Goal: Task Accomplishment & Management: Complete application form

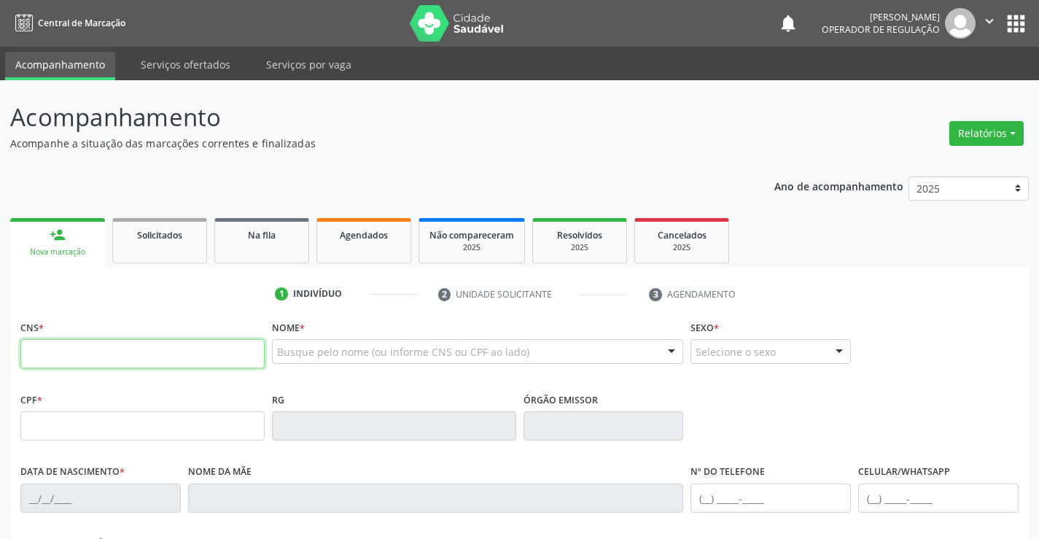
click at [247, 346] on input "text" at bounding box center [142, 353] width 244 height 29
type input "702 5067 5690 4740"
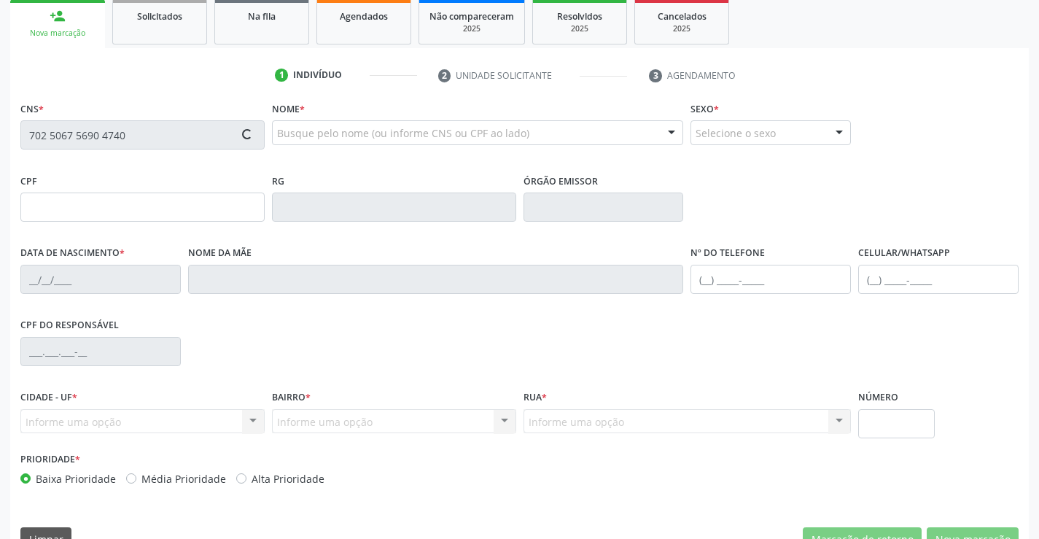
type input "[DATE]"
type input "[PHONE_NUMBER]"
type input "S/N"
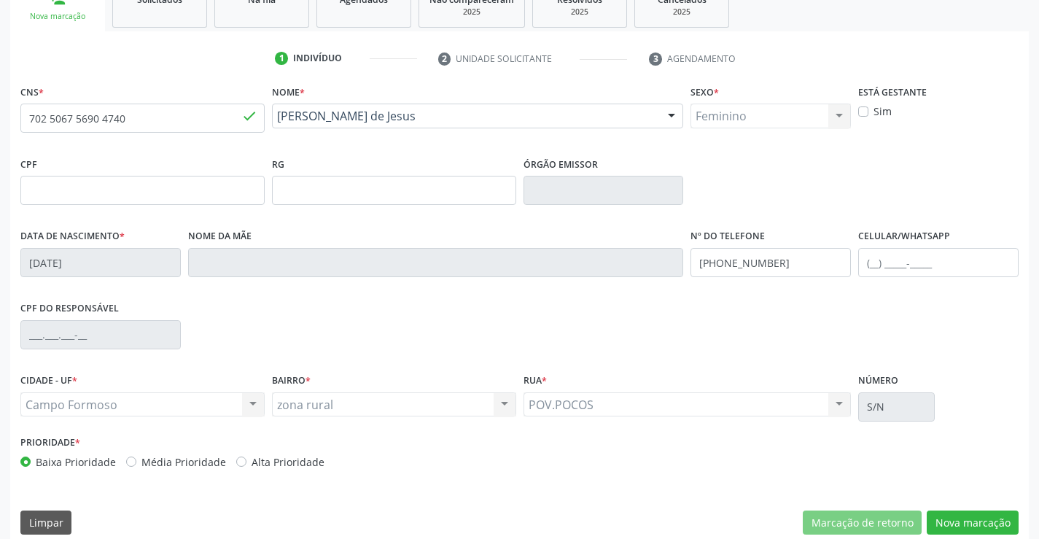
scroll to position [252, 0]
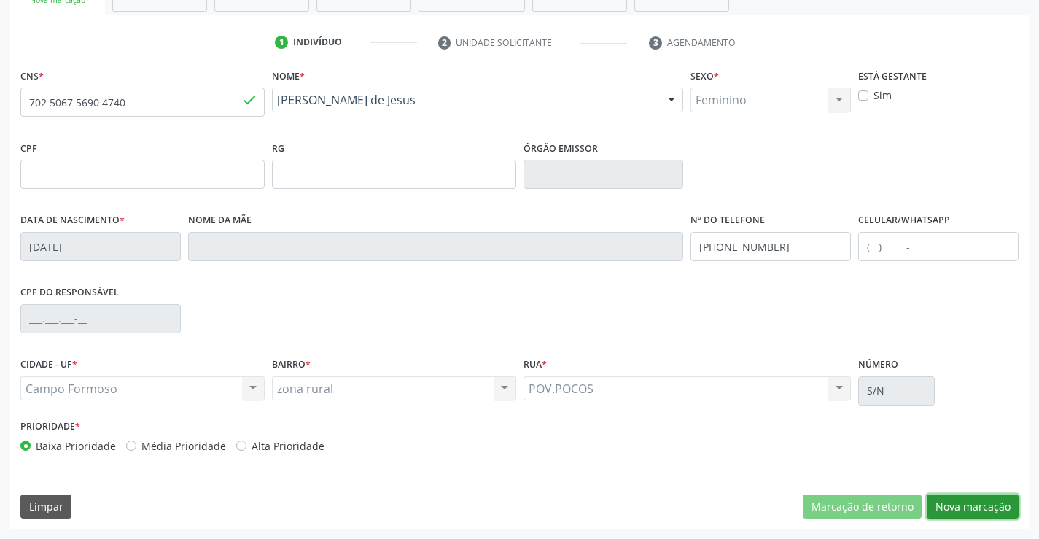
click at [968, 514] on button "Nova marcação" at bounding box center [973, 506] width 92 height 25
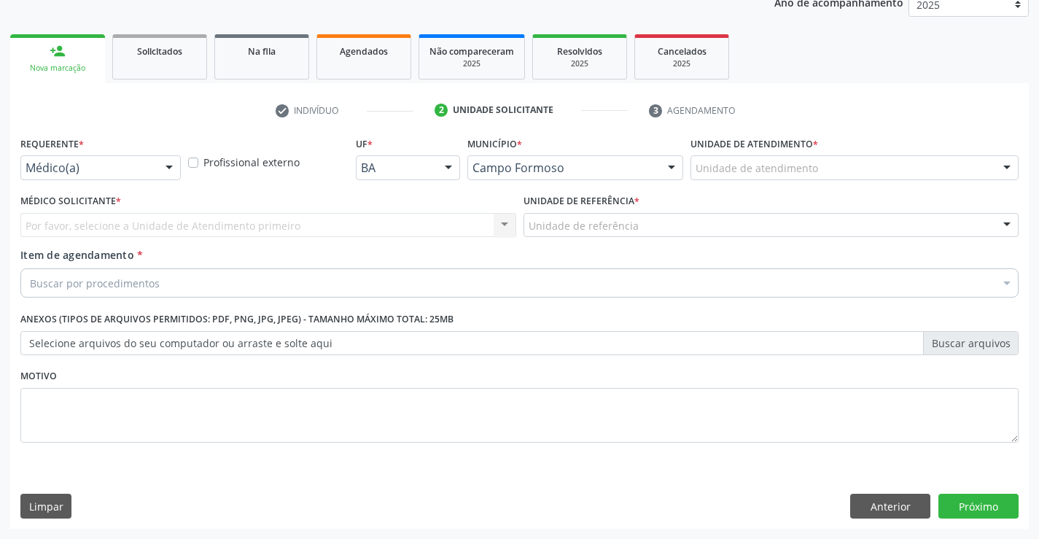
scroll to position [184, 0]
drag, startPoint x: 170, startPoint y: 176, endPoint x: 170, endPoint y: 193, distance: 16.0
click at [170, 177] on div at bounding box center [169, 168] width 22 height 25
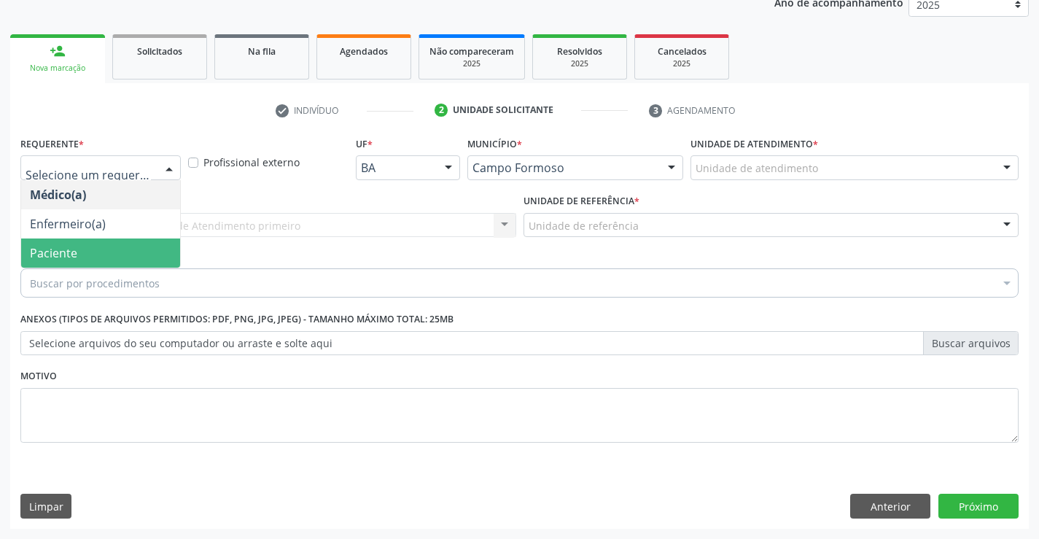
click at [153, 253] on span "Paciente" at bounding box center [100, 252] width 159 height 29
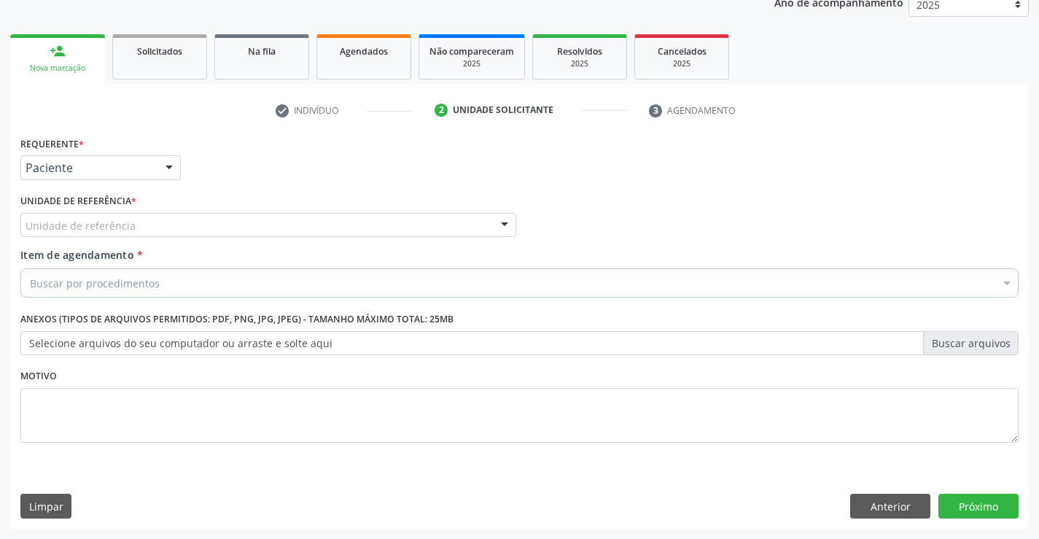
click at [298, 228] on div "Unidade de referência" at bounding box center [268, 225] width 496 height 25
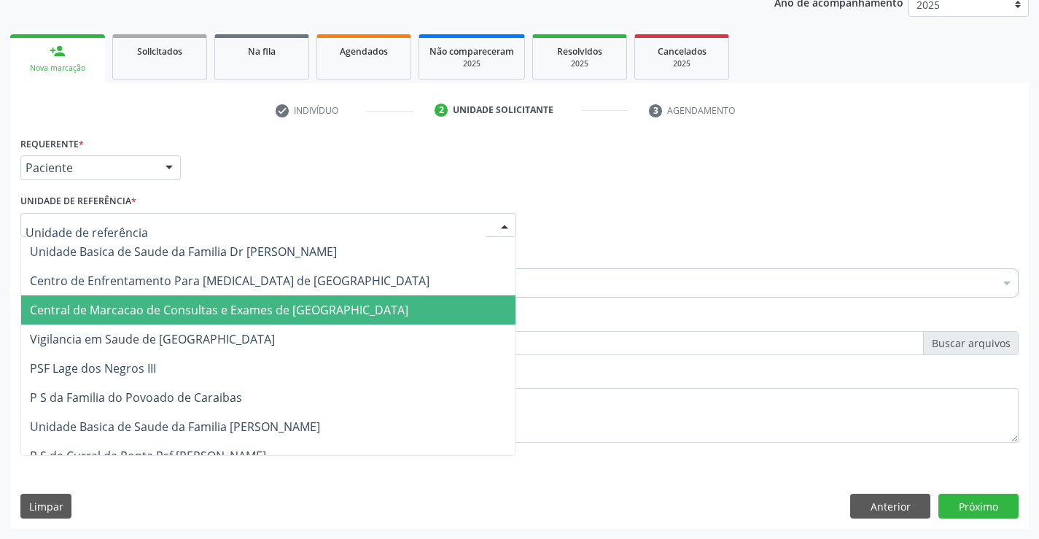
click at [298, 318] on span "Central de Marcacao de Consultas e Exames de [GEOGRAPHIC_DATA]" at bounding box center [219, 310] width 378 height 16
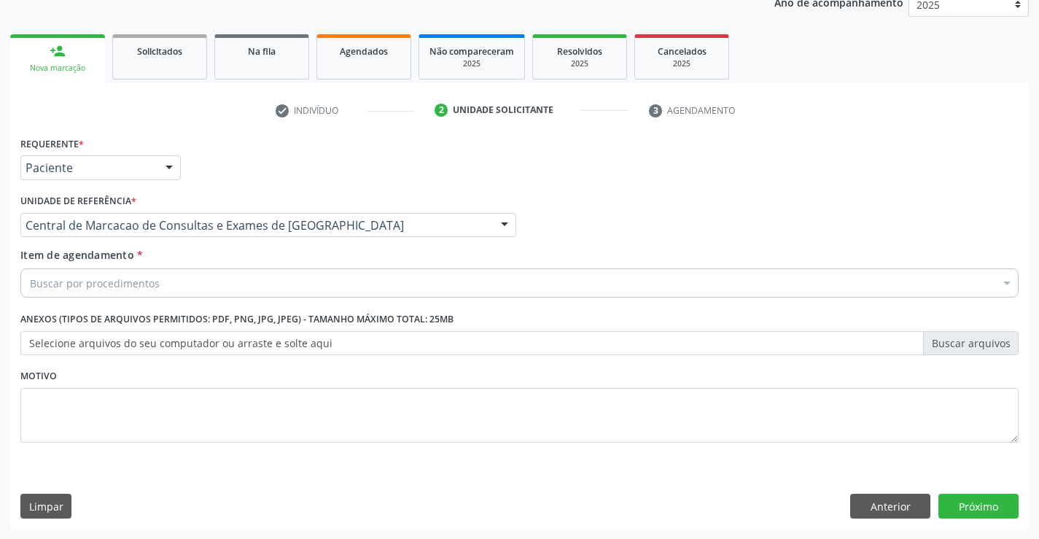
click at [362, 279] on div "Buscar por procedimentos" at bounding box center [519, 282] width 998 height 29
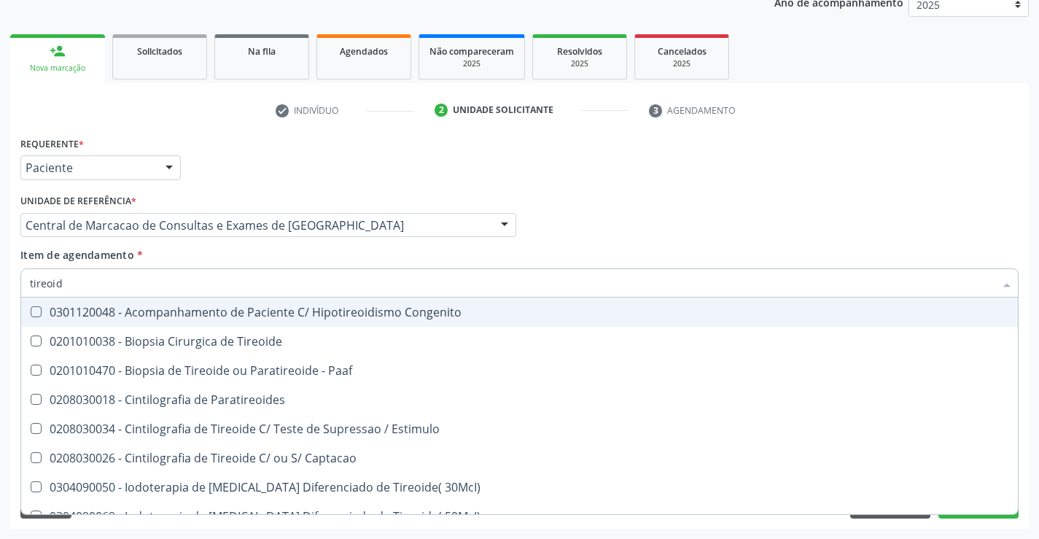
type input "tireoide"
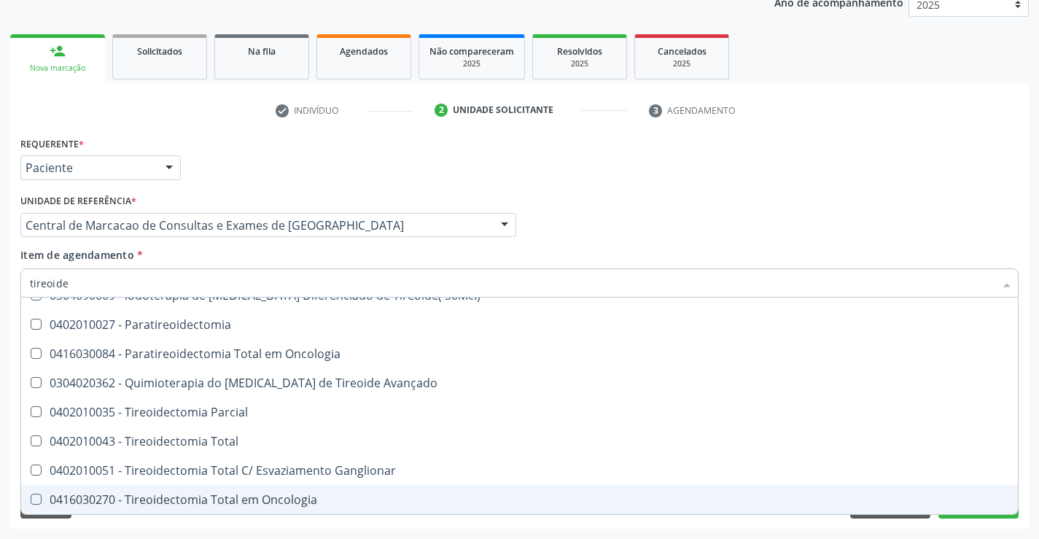
scroll to position [279, 0]
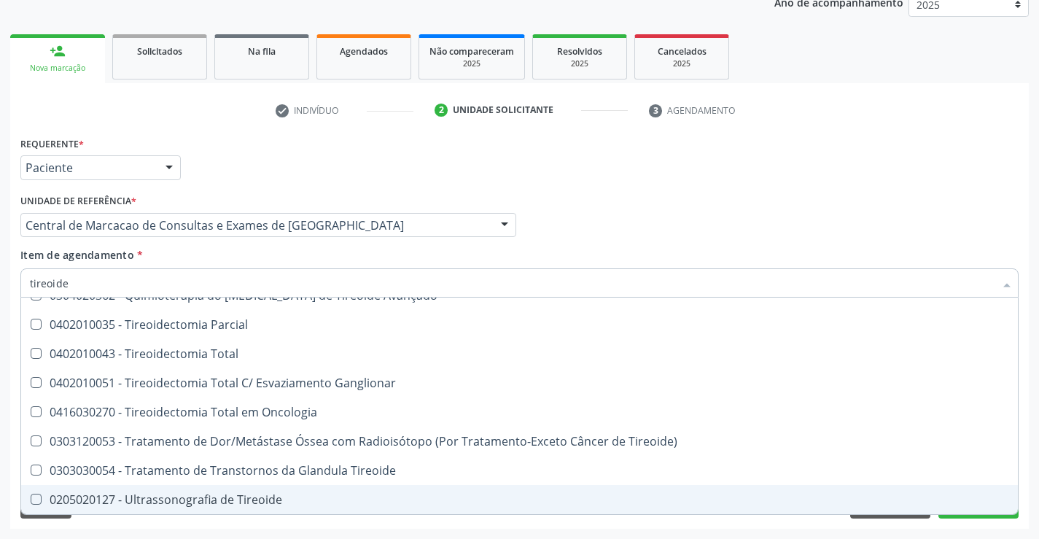
click at [210, 491] on span "0205020127 - Ultrassonografia de Tireoide" at bounding box center [519, 499] width 997 height 29
checkbox Tireoide "true"
click at [979, 529] on div "Acompanhamento Acompanhe a situação das marcações correntes e finalizadas Relat…" at bounding box center [519, 217] width 1039 height 642
checkbox Paaf "true"
checkbox Tireoide "false"
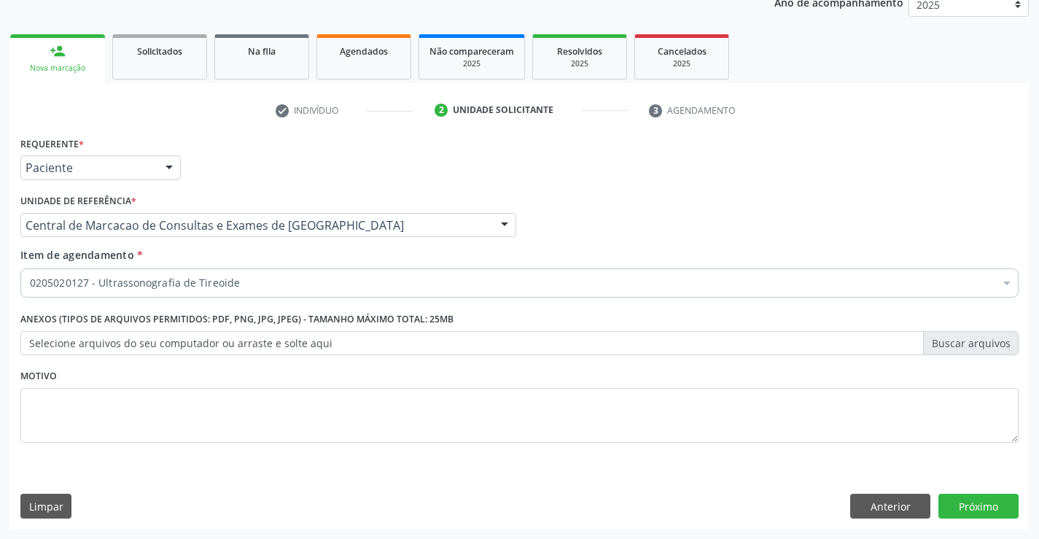
scroll to position [0, 0]
click at [977, 508] on div "Requerente * Paciente Médico(a) Enfermeiro(a) Paciente Nenhum resultado encontr…" at bounding box center [519, 331] width 1019 height 396
click at [977, 508] on button "Próximo" at bounding box center [979, 506] width 80 height 25
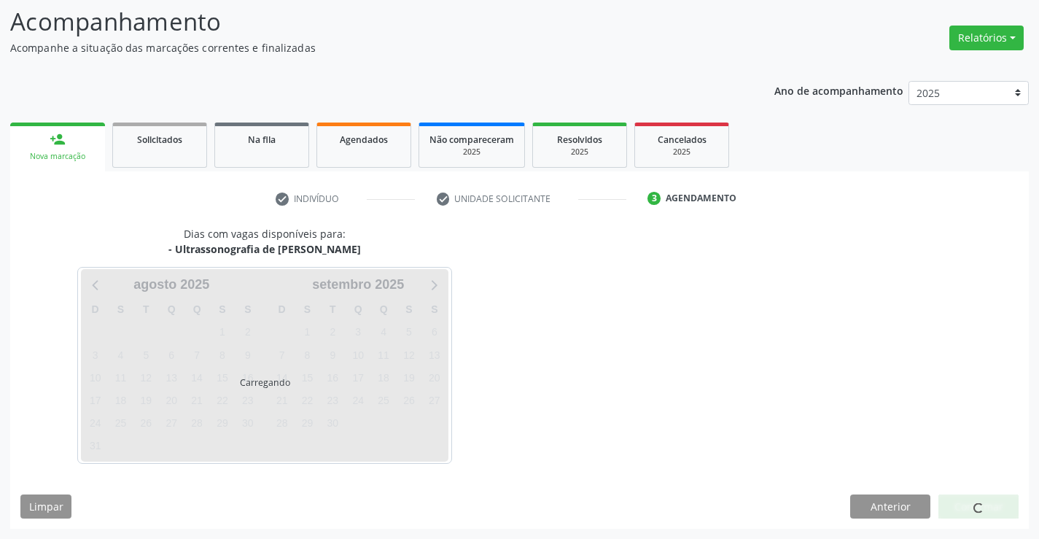
scroll to position [96, 0]
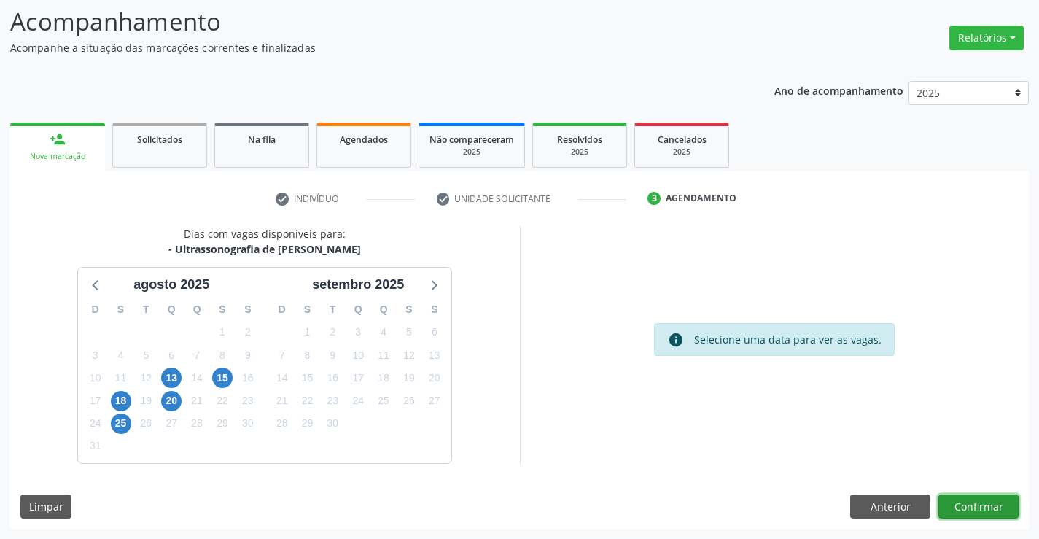
click at [966, 504] on button "Confirmar" at bounding box center [979, 506] width 80 height 25
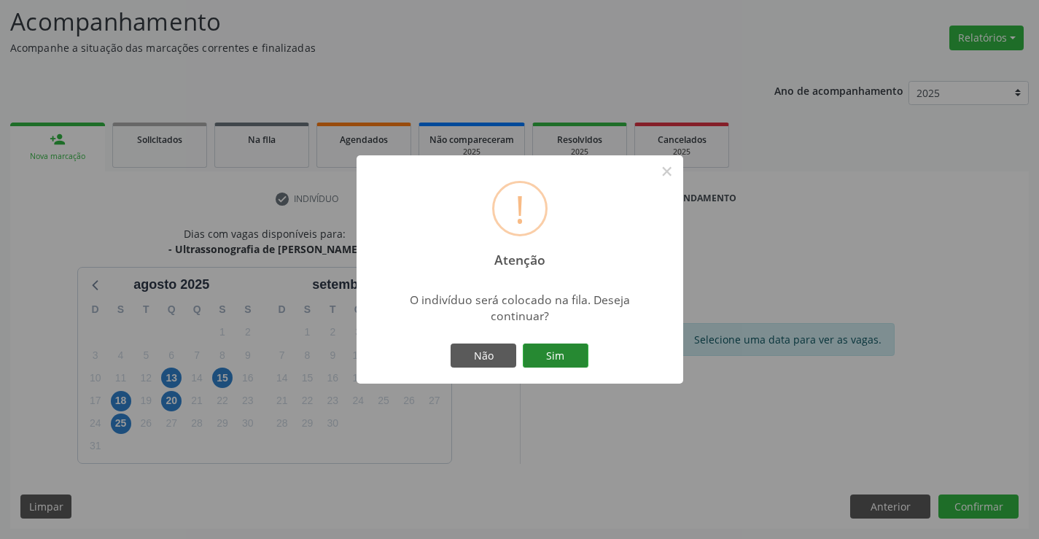
click at [572, 356] on button "Sim" at bounding box center [556, 355] width 66 height 25
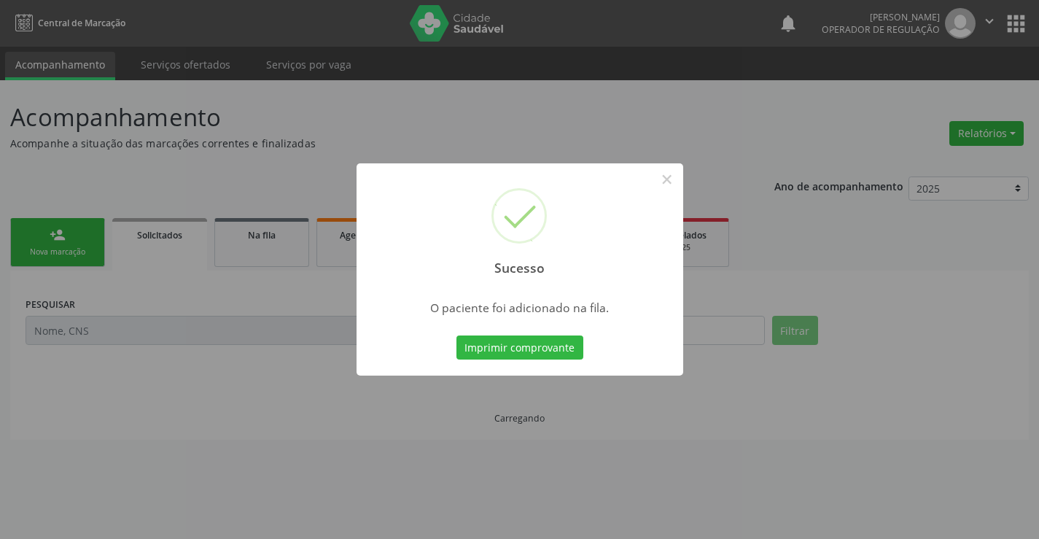
scroll to position [0, 0]
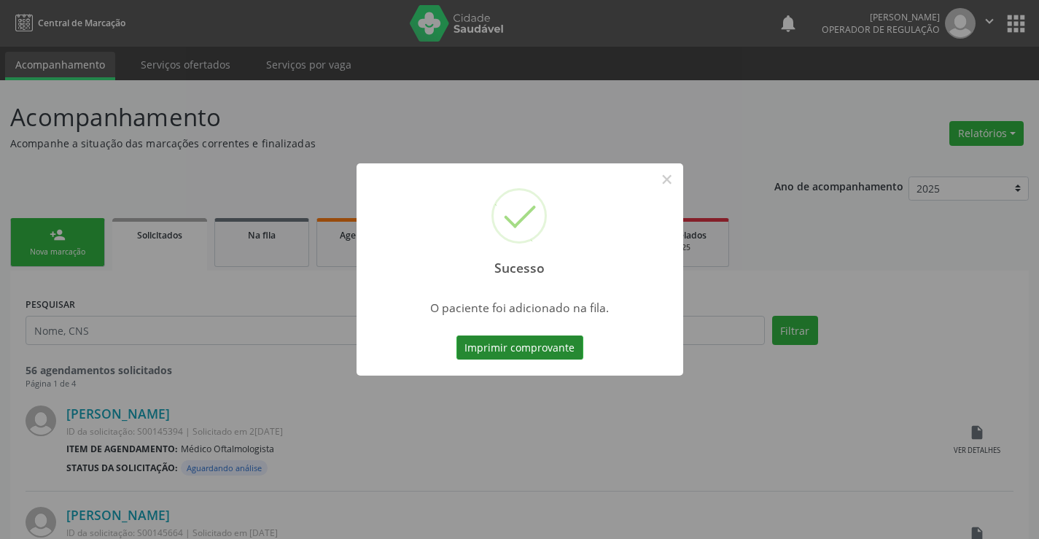
click at [552, 357] on button "Imprimir comprovante" at bounding box center [520, 347] width 127 height 25
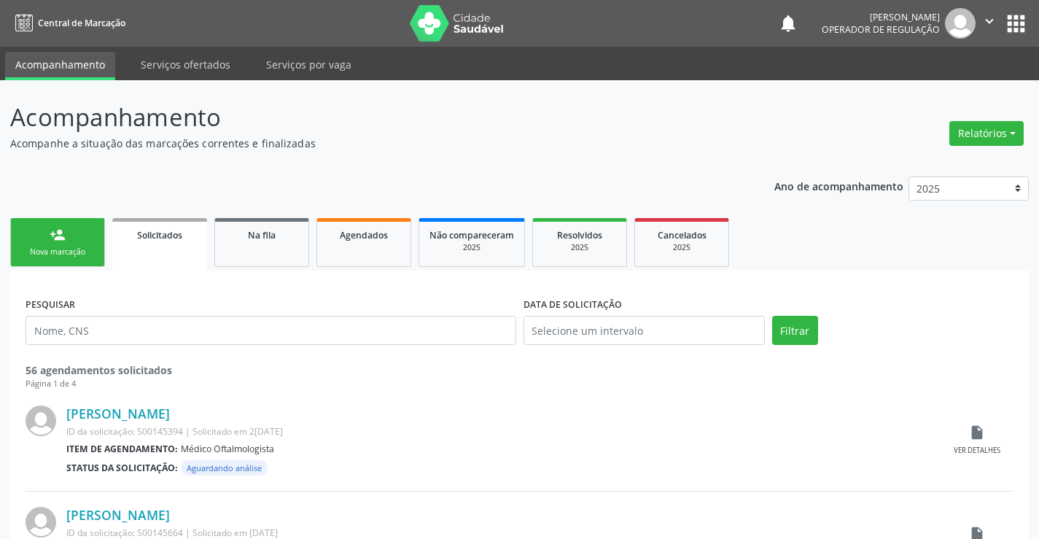
click at [58, 263] on link "person_add Nova marcação" at bounding box center [57, 242] width 95 height 49
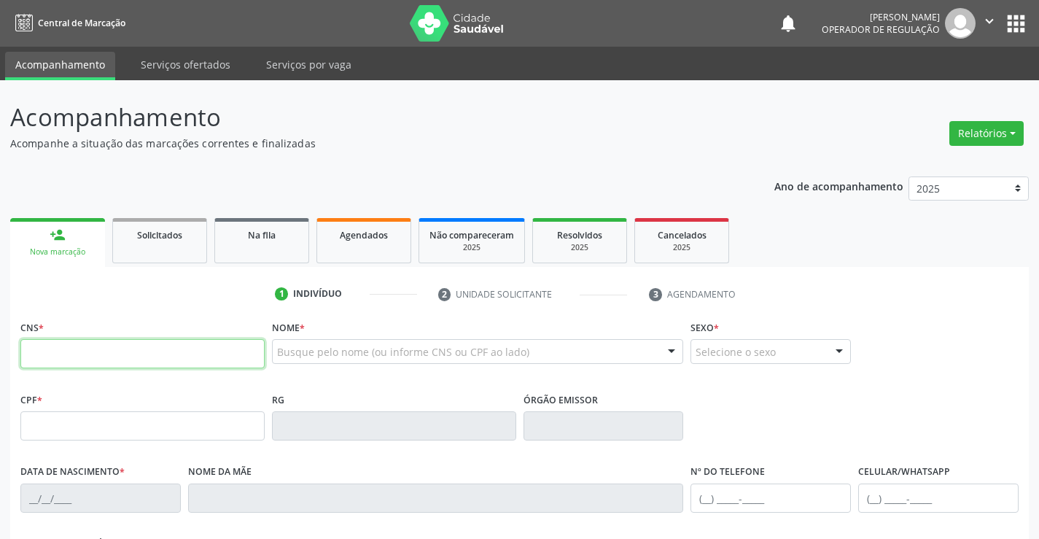
click at [67, 357] on input "text" at bounding box center [142, 353] width 244 height 29
type input "704 7017 2604 8439"
type input "182342"
type input "[DATE]"
type input "[PHONE_NUMBER]"
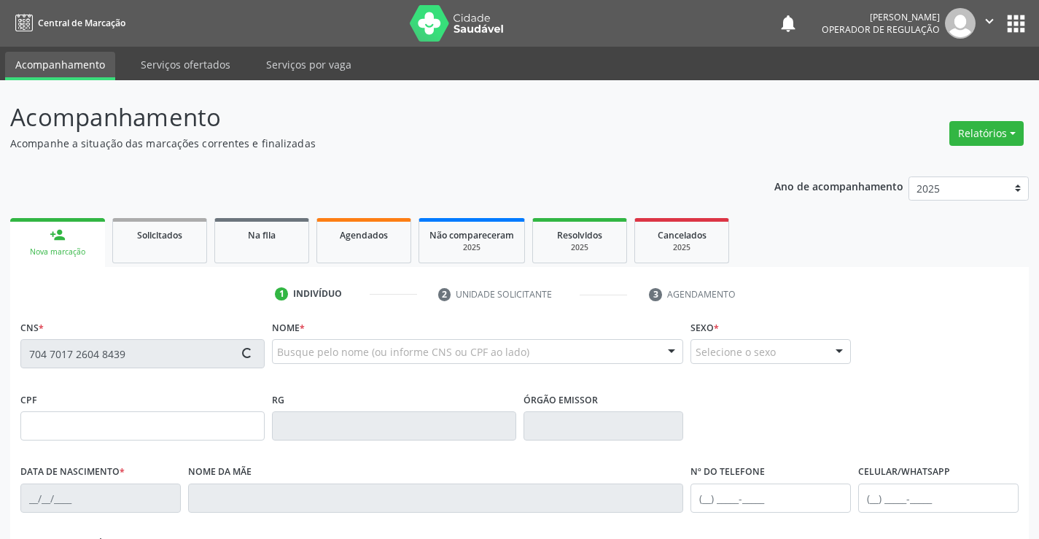
type input "[PHONE_NUMBER]"
type input "867.134.931-49"
type input "S/N"
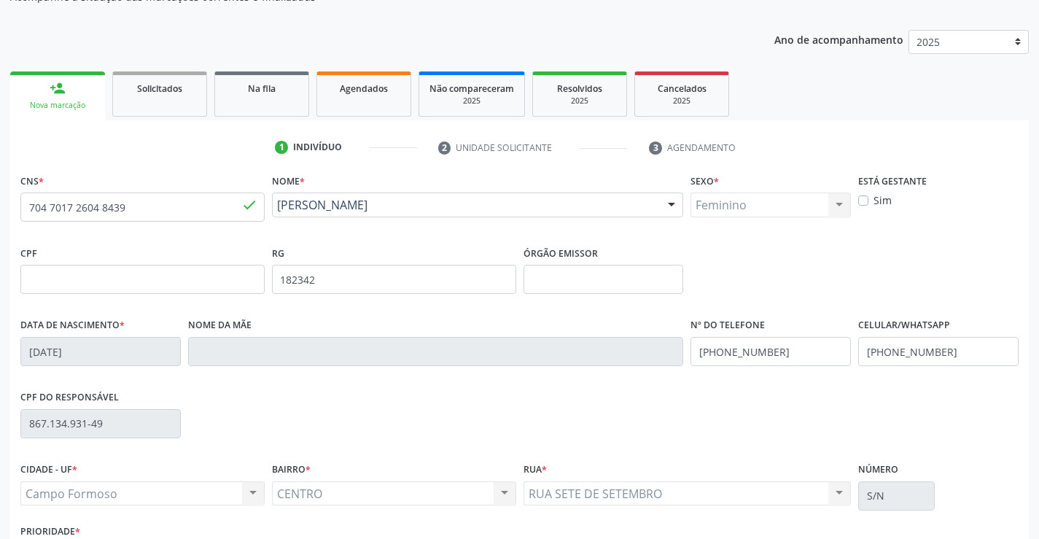
scroll to position [252, 0]
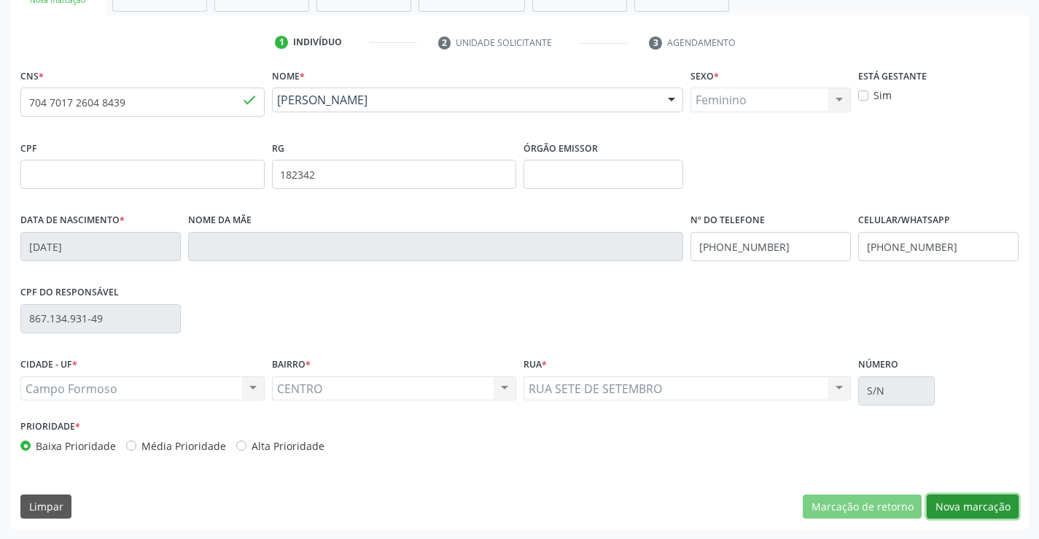
click at [1001, 502] on button "Nova marcação" at bounding box center [973, 506] width 92 height 25
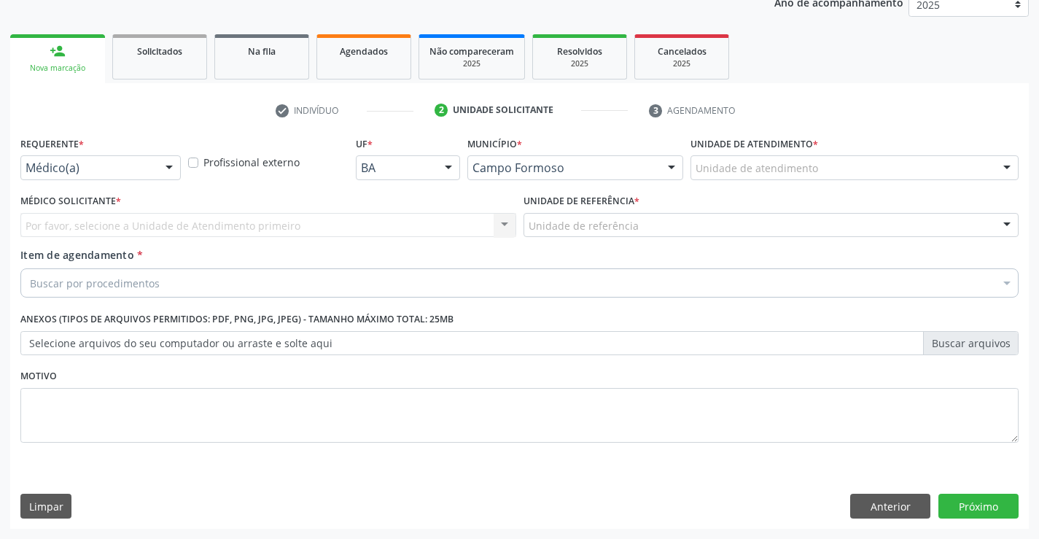
scroll to position [184, 0]
drag, startPoint x: 117, startPoint y: 152, endPoint x: 112, endPoint y: 207, distance: 55.0
click at [117, 153] on div "Requerente * Médico(a) Médico(a) Enfermeiro(a) Paciente Nenhum resultado encont…" at bounding box center [100, 156] width 160 height 47
drag, startPoint x: 125, startPoint y: 186, endPoint x: 117, endPoint y: 201, distance: 16.6
click at [120, 187] on div "Requerente * Médico(a) Médico(a) Enfermeiro(a) Paciente Nenhum resultado encont…" at bounding box center [101, 161] width 168 height 57
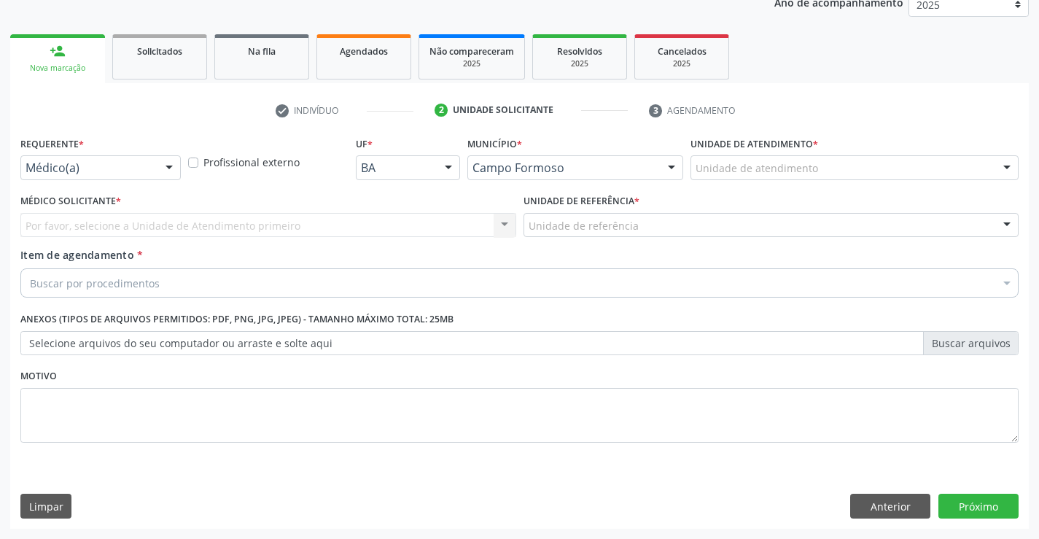
click at [182, 169] on div "Requerente * Médico(a) Médico(a) Enfermeiro(a) Paciente Nenhum resultado encont…" at bounding box center [101, 161] width 168 height 57
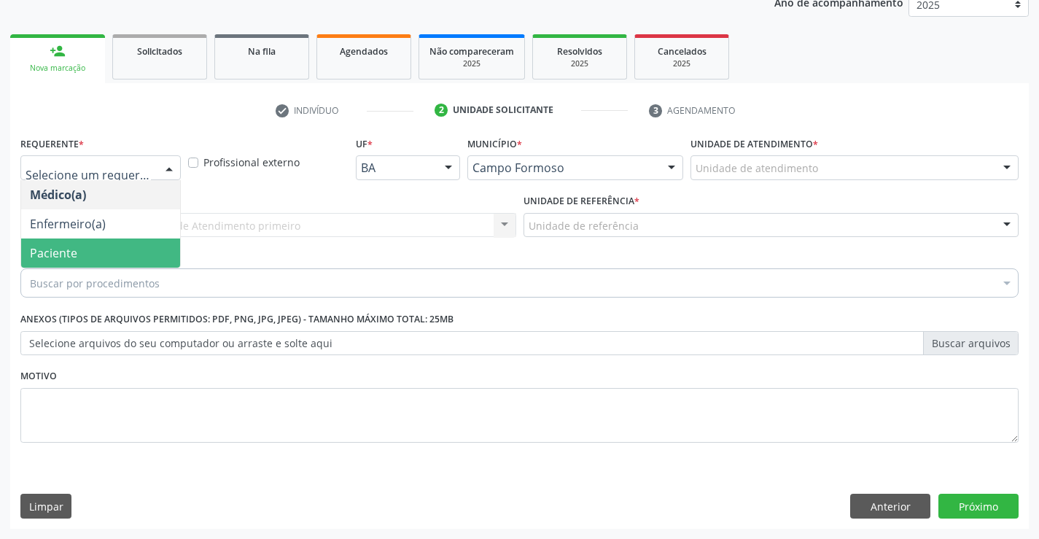
click at [123, 248] on span "Paciente" at bounding box center [100, 252] width 159 height 29
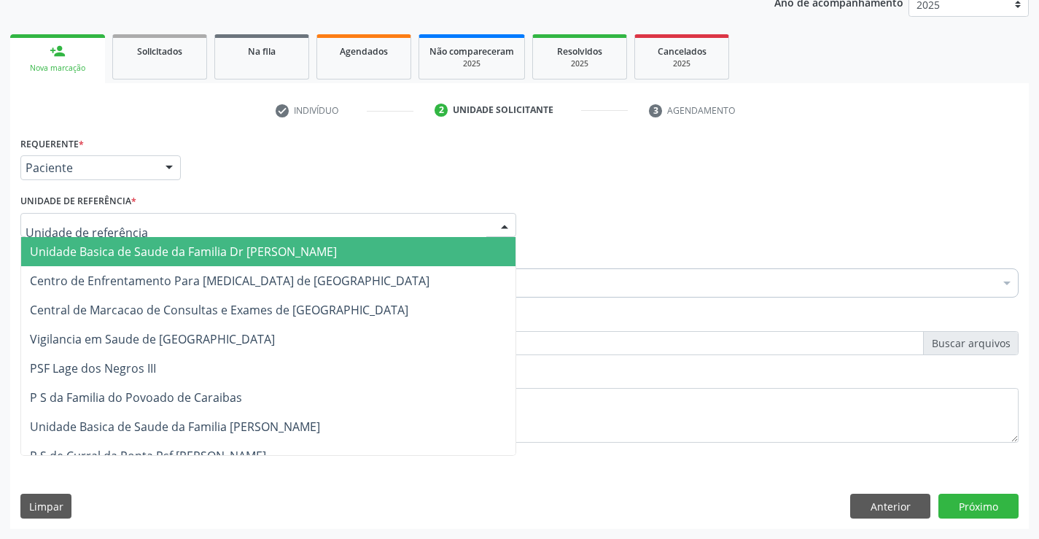
click at [207, 222] on div at bounding box center [268, 225] width 496 height 25
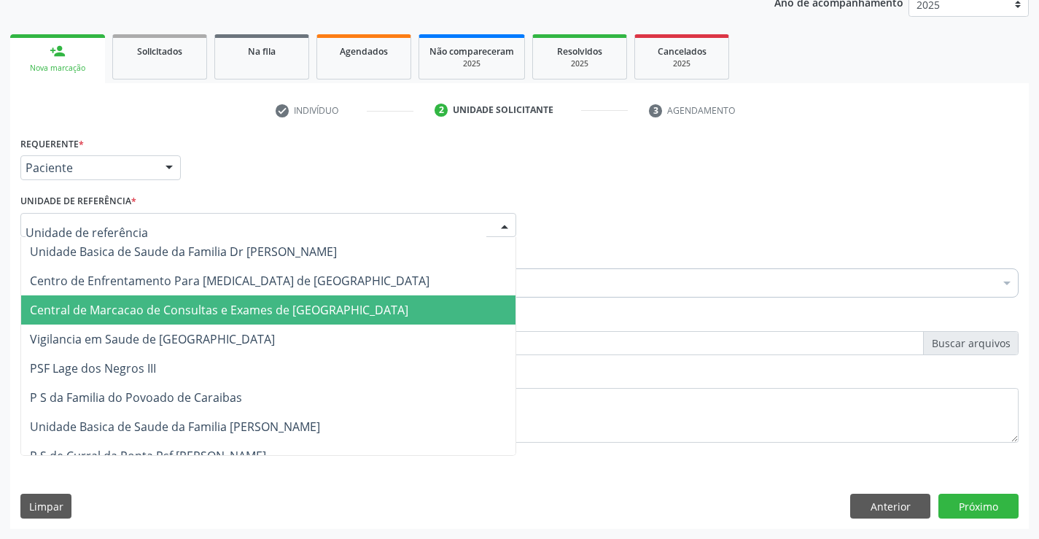
click at [197, 317] on span "Central de Marcacao de Consultas e Exames de [GEOGRAPHIC_DATA]" at bounding box center [219, 310] width 378 height 16
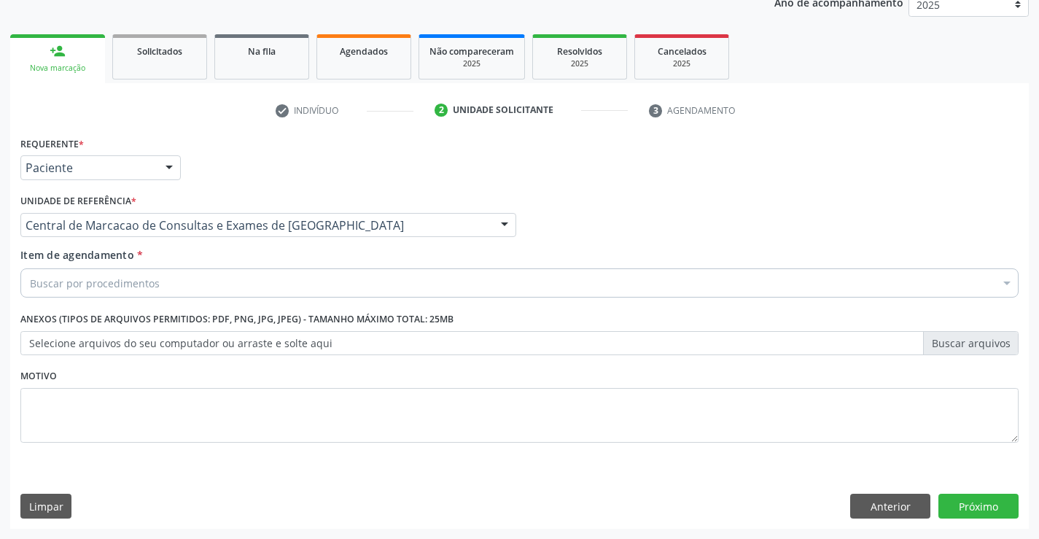
click at [236, 277] on div "Buscar por procedimentos" at bounding box center [519, 282] width 998 height 29
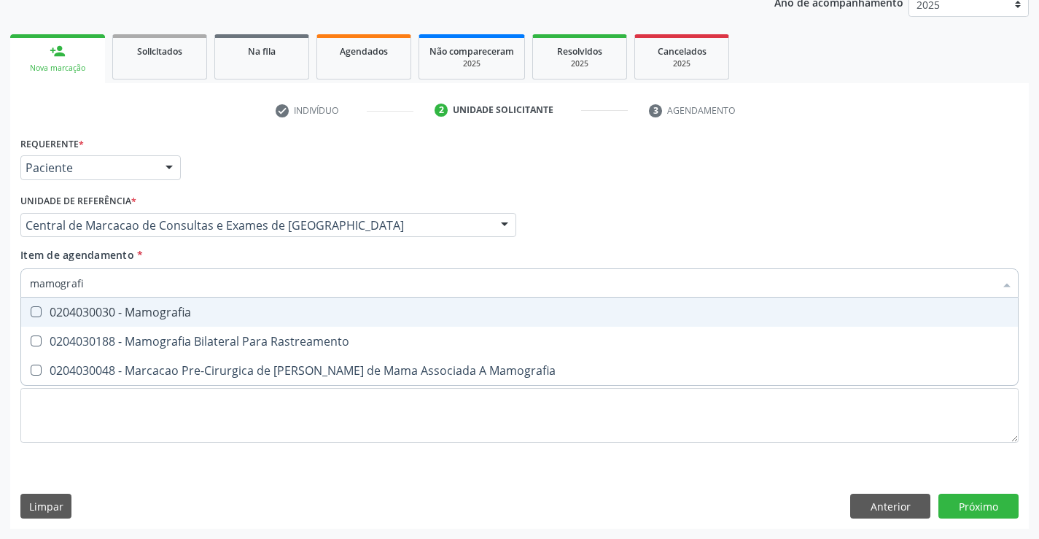
type input "mamografia"
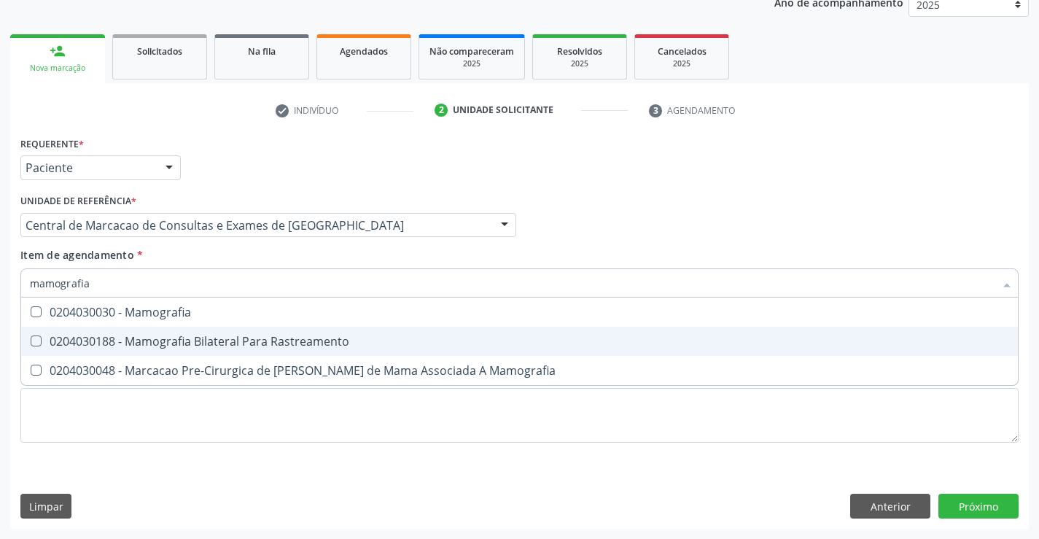
click at [106, 335] on div "0204030188 - Mamografia Bilateral Para Rastreamento" at bounding box center [519, 341] width 979 height 12
checkbox Rastreamento "true"
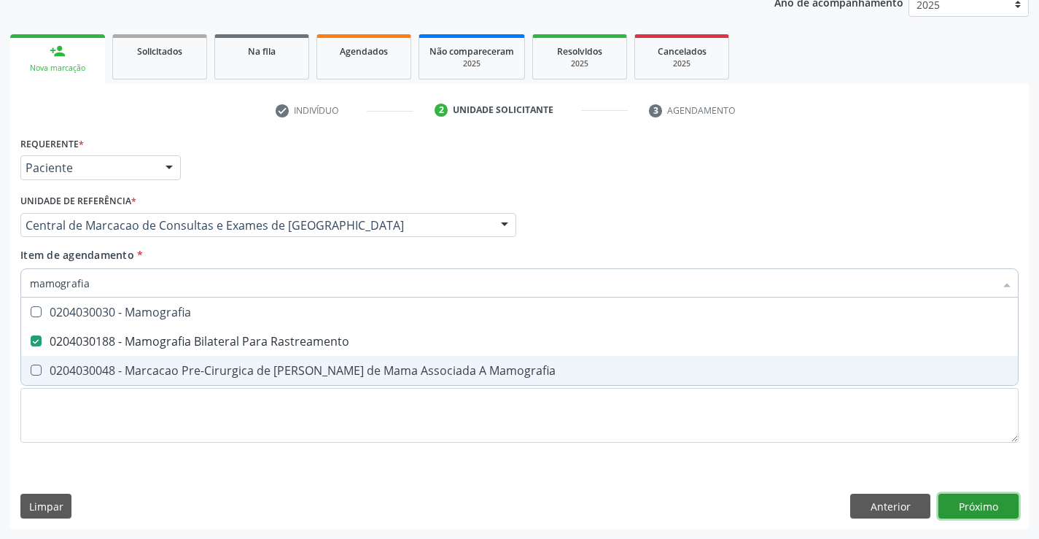
click at [955, 506] on div "Requerente * Paciente Médico(a) Enfermeiro(a) Paciente Nenhum resultado encontr…" at bounding box center [519, 331] width 1019 height 396
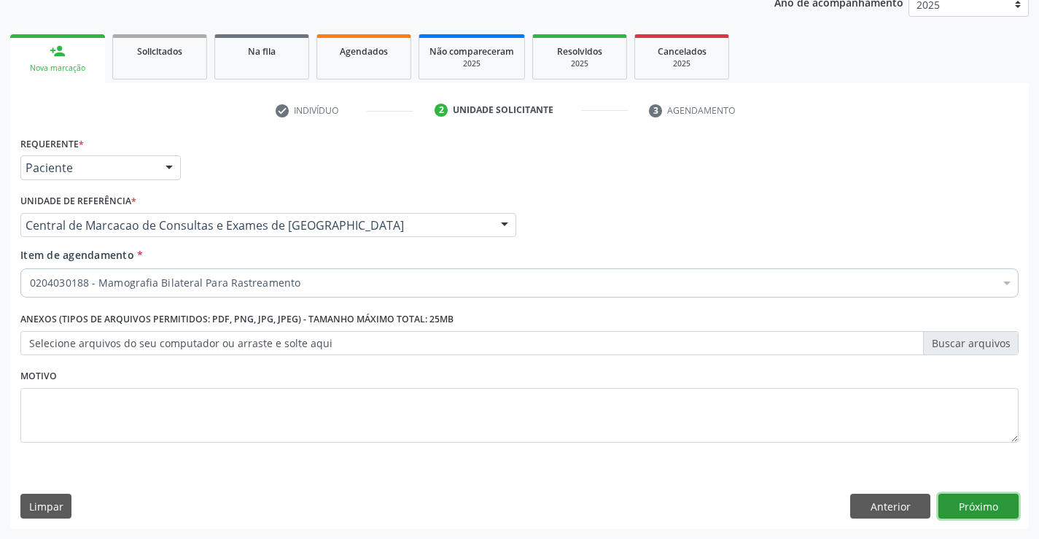
click at [963, 509] on button "Próximo" at bounding box center [979, 506] width 80 height 25
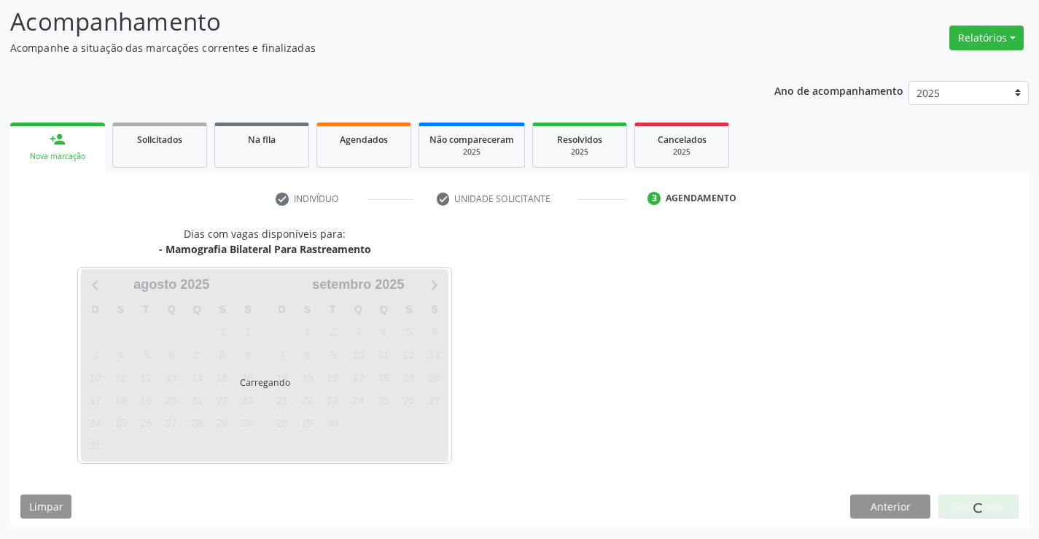
scroll to position [96, 0]
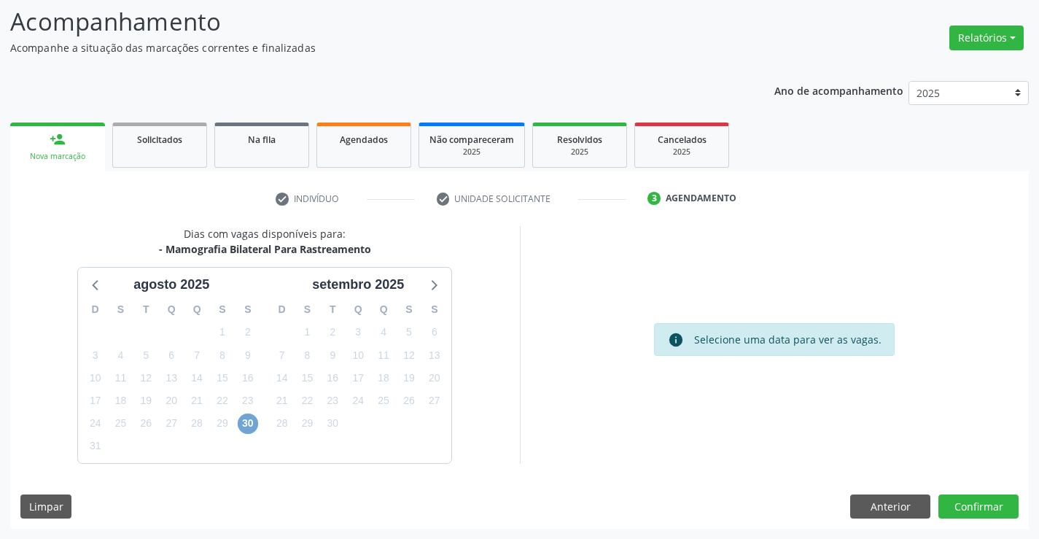
click at [241, 430] on span "30" at bounding box center [248, 423] width 20 height 20
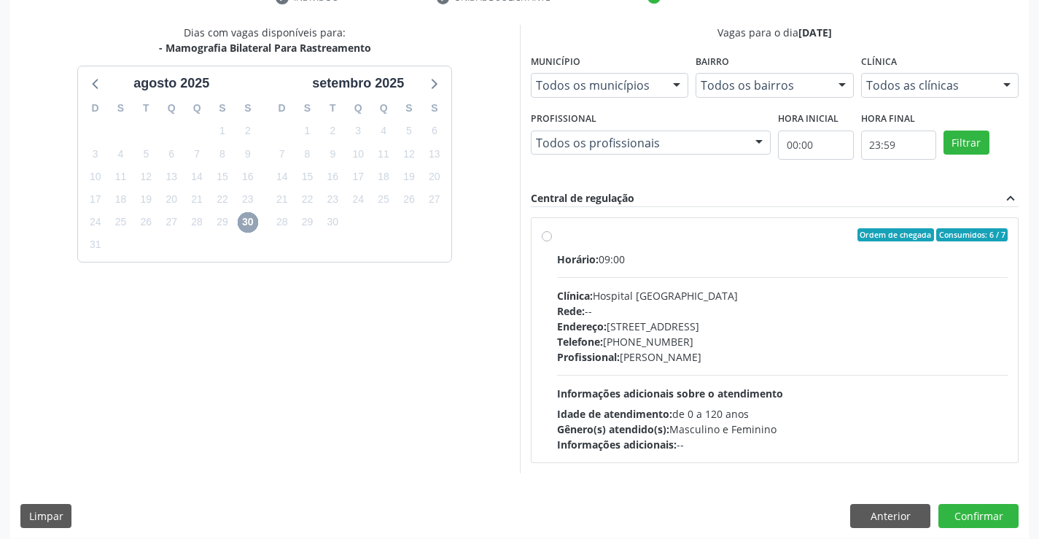
scroll to position [306, 0]
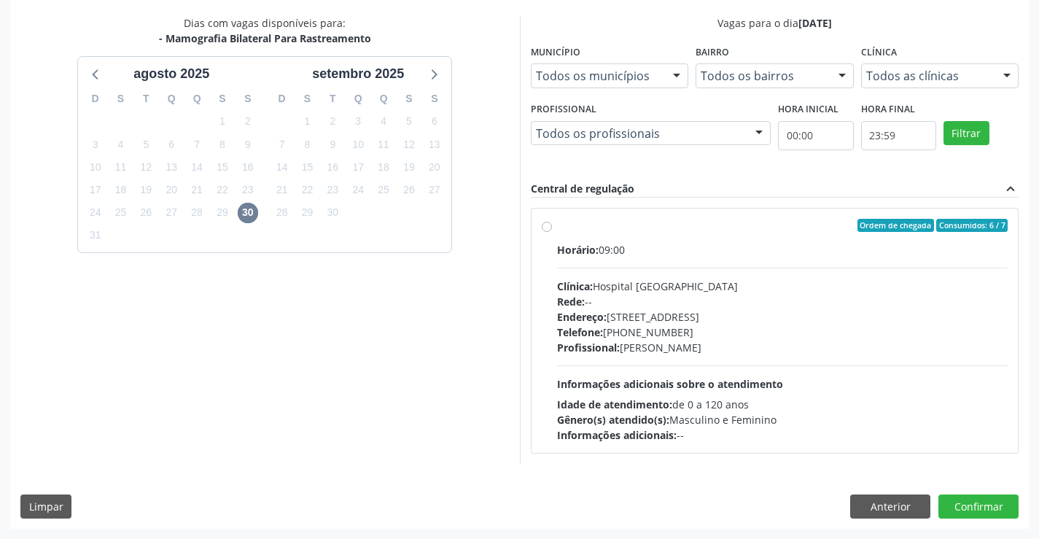
click at [723, 286] on div "Clínica: Hospital [GEOGRAPHIC_DATA]" at bounding box center [782, 286] width 451 height 15
click at [552, 232] on input "Ordem de chegada Consumidos: 6 / 7 Horário: 09:00 Clínica: Hospital [GEOGRAPHIC…" at bounding box center [547, 225] width 10 height 13
radio input "true"
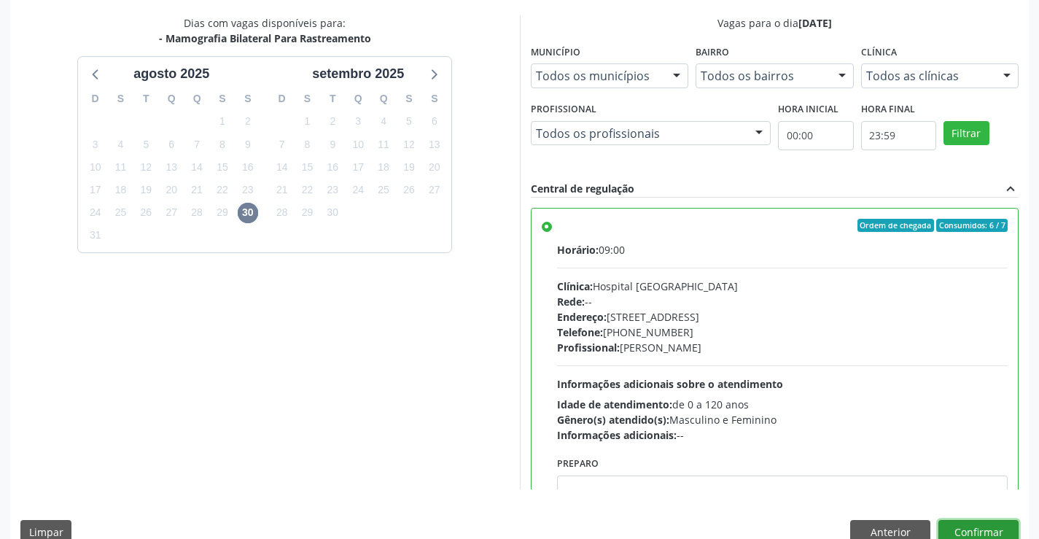
click at [987, 532] on button "Confirmar" at bounding box center [979, 532] width 80 height 25
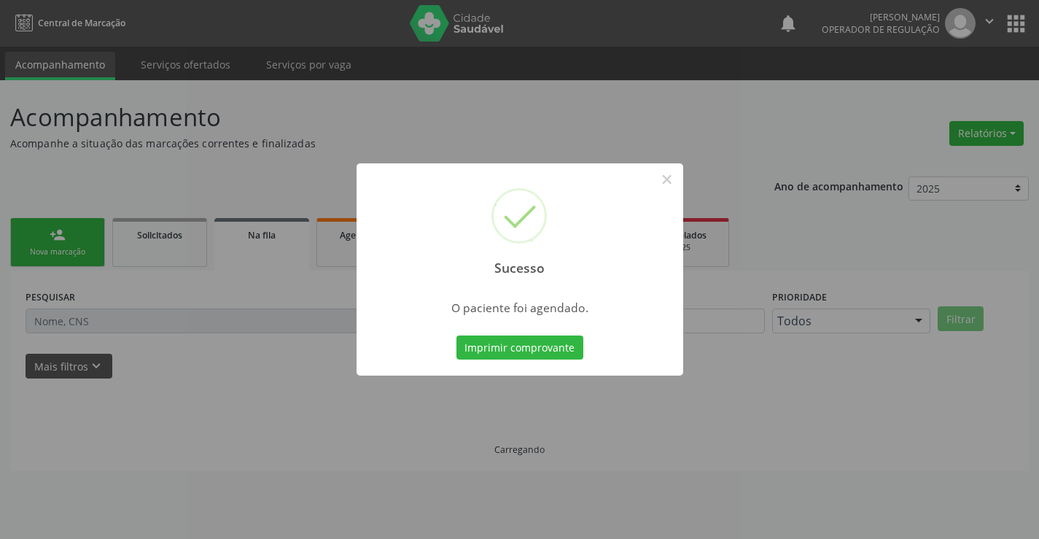
scroll to position [0, 0]
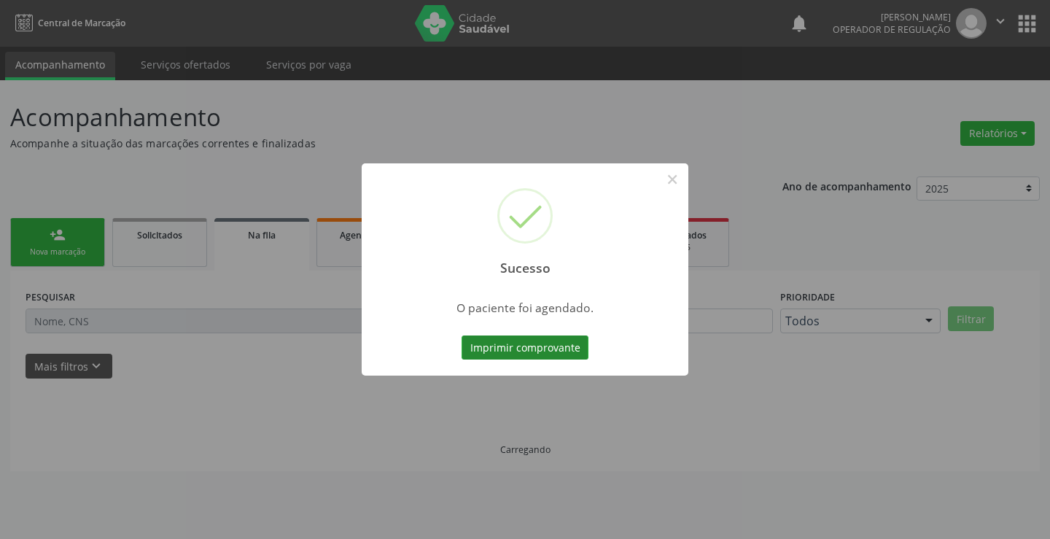
click at [575, 351] on button "Imprimir comprovante" at bounding box center [525, 347] width 127 height 25
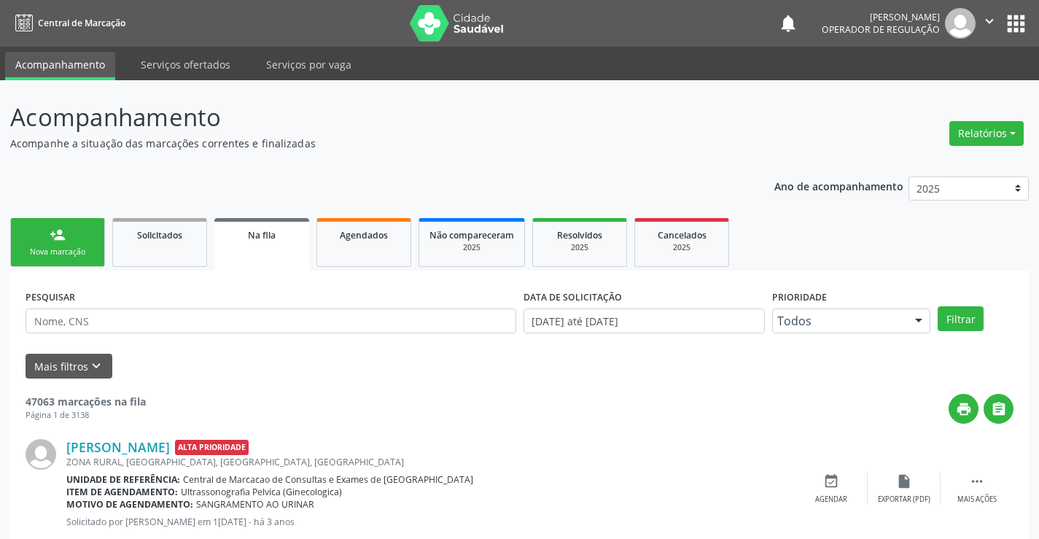
click at [63, 237] on div "person_add" at bounding box center [58, 235] width 16 height 16
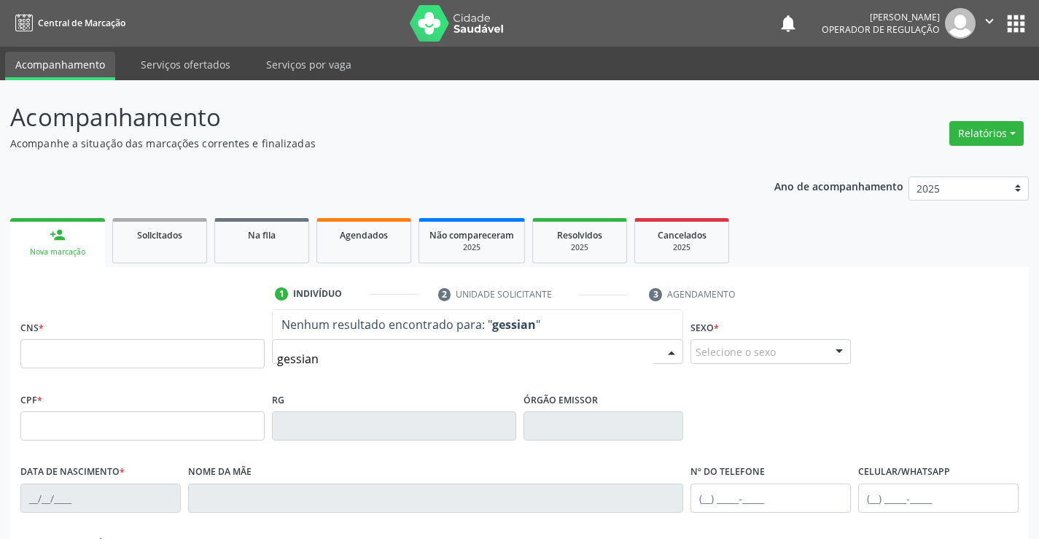
type input "gessiane"
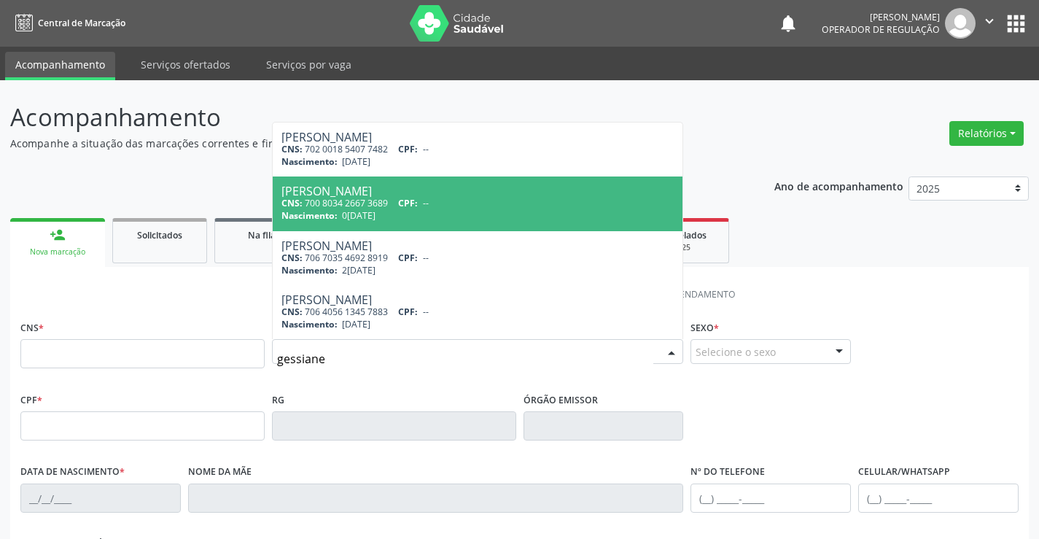
click at [398, 211] on div "Nascimento: [DATE]" at bounding box center [477, 215] width 393 height 12
type input "700 8034 2667 3689"
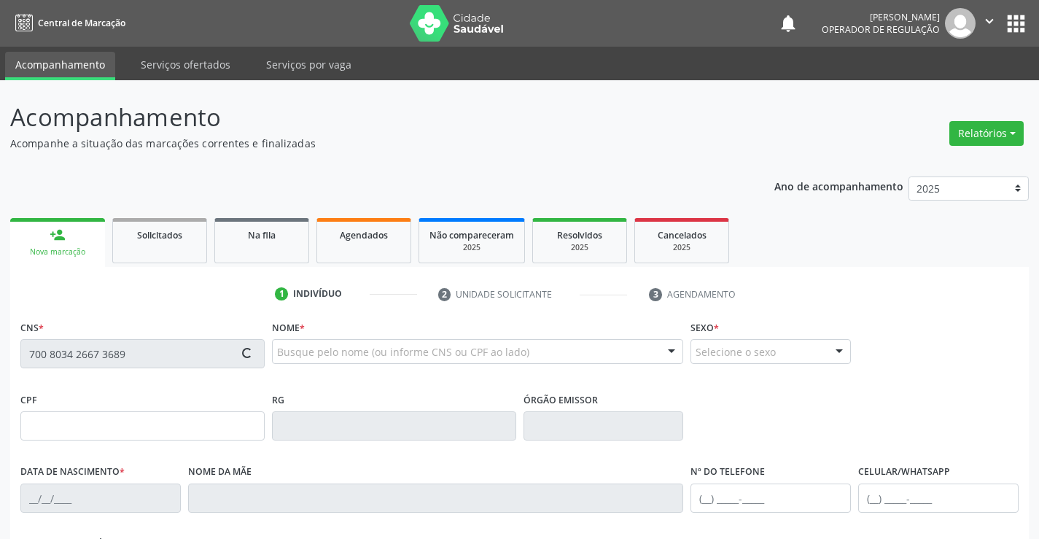
type input "0[DATE]"
type input "s/n"
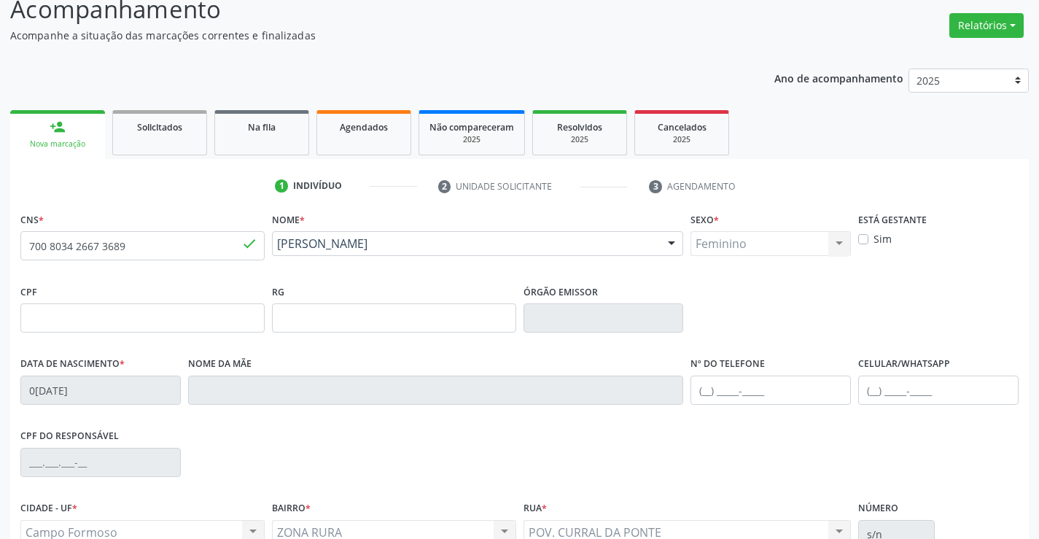
scroll to position [252, 0]
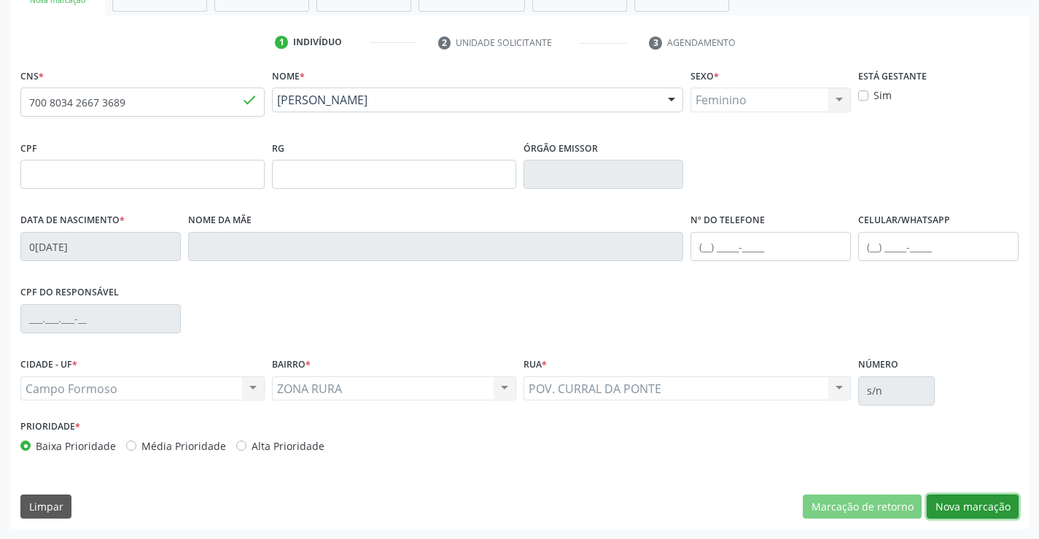
click at [952, 505] on button "Nova marcação" at bounding box center [973, 506] width 92 height 25
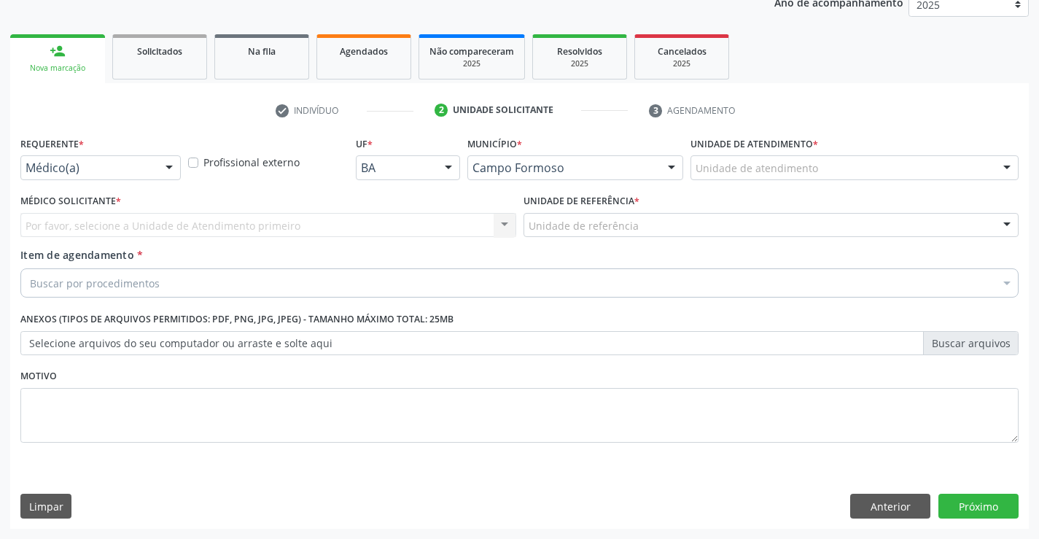
scroll to position [184, 0]
drag, startPoint x: 147, startPoint y: 163, endPoint x: 97, endPoint y: 238, distance: 90.4
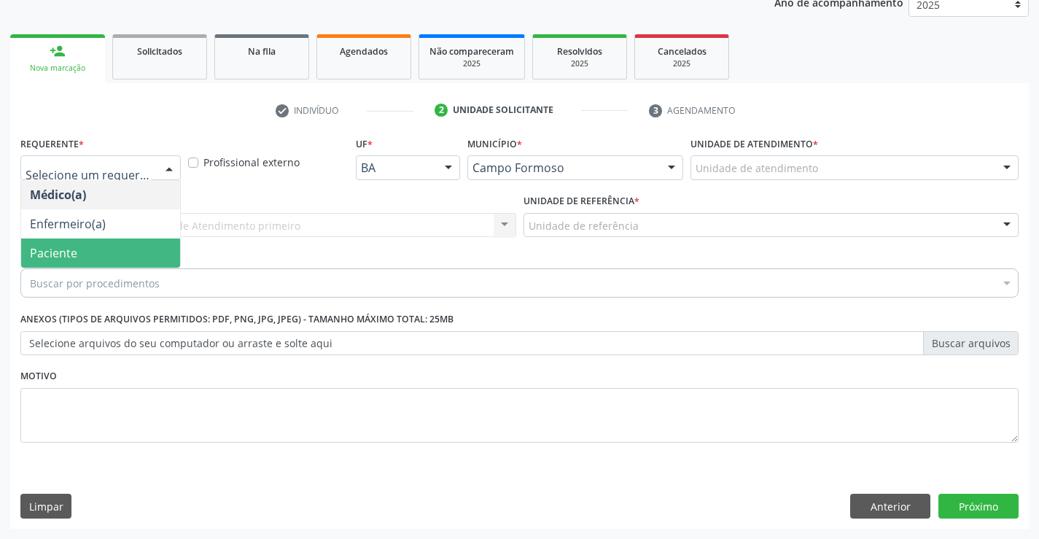
drag, startPoint x: 95, startPoint y: 251, endPoint x: 222, endPoint y: 228, distance: 129.0
click at [96, 250] on span "Paciente" at bounding box center [100, 252] width 159 height 29
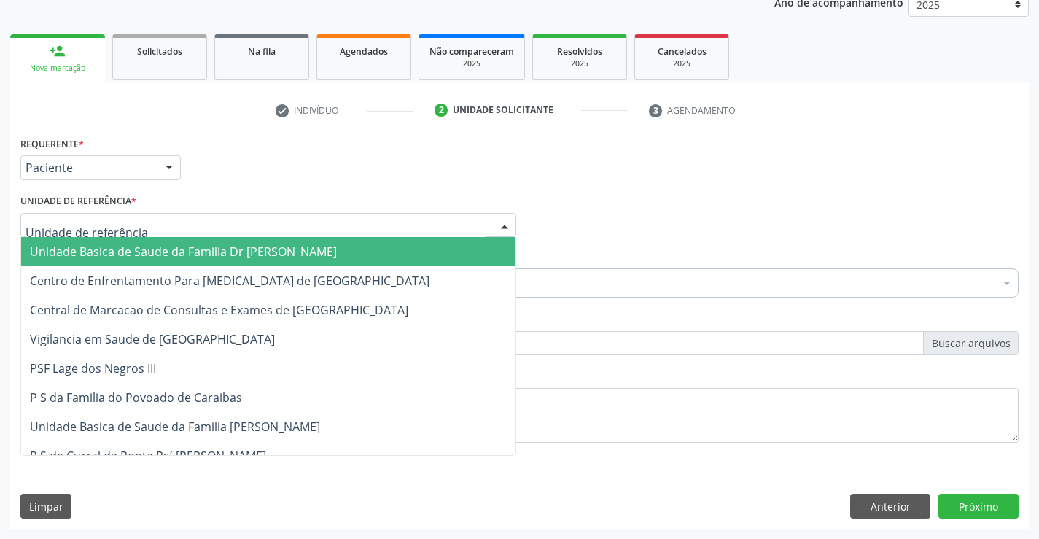
click at [228, 216] on div at bounding box center [268, 225] width 496 height 25
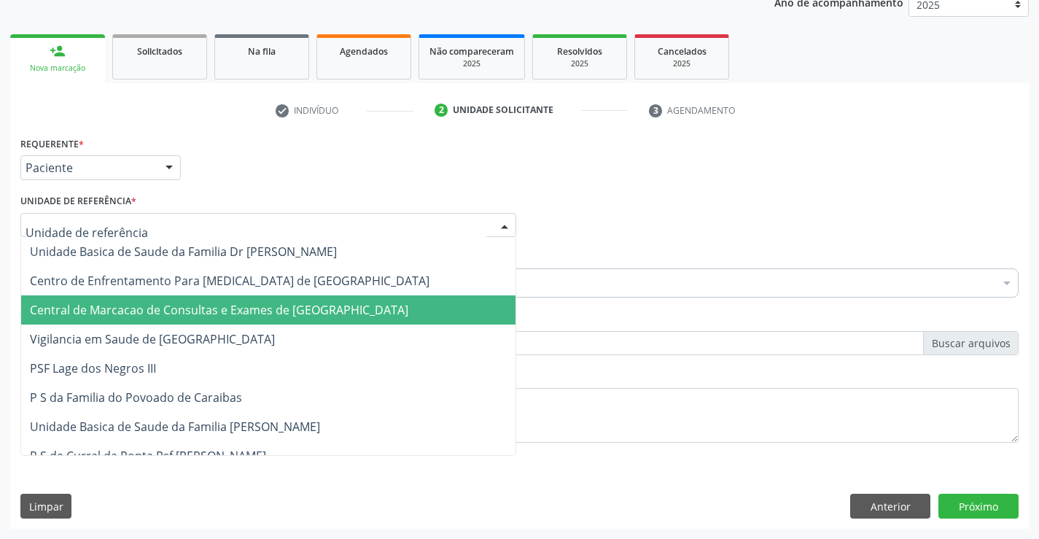
click at [167, 308] on span "Central de Marcacao de Consultas e Exames de [GEOGRAPHIC_DATA]" at bounding box center [219, 310] width 378 height 16
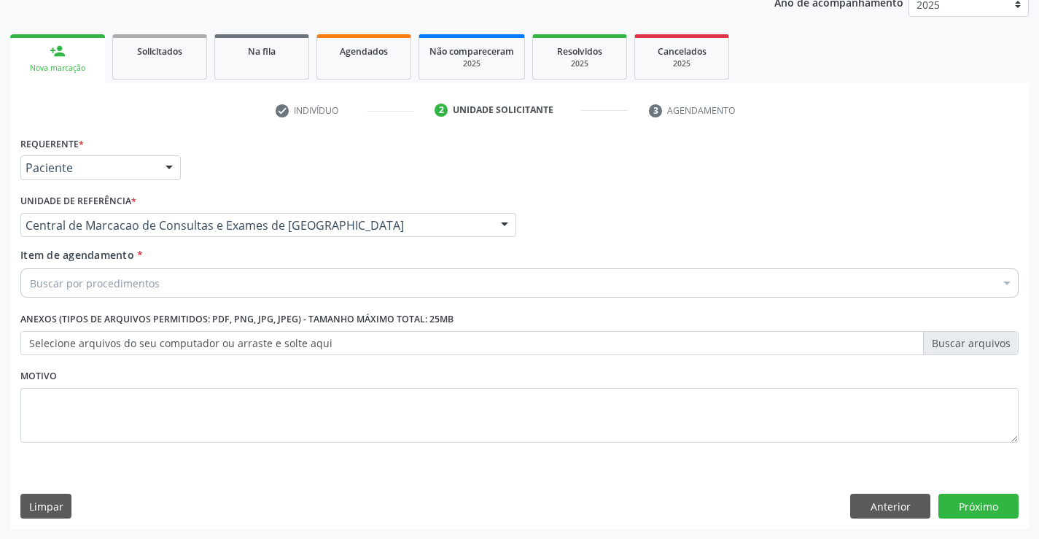
click at [263, 282] on div "Buscar por procedimentos" at bounding box center [519, 282] width 998 height 29
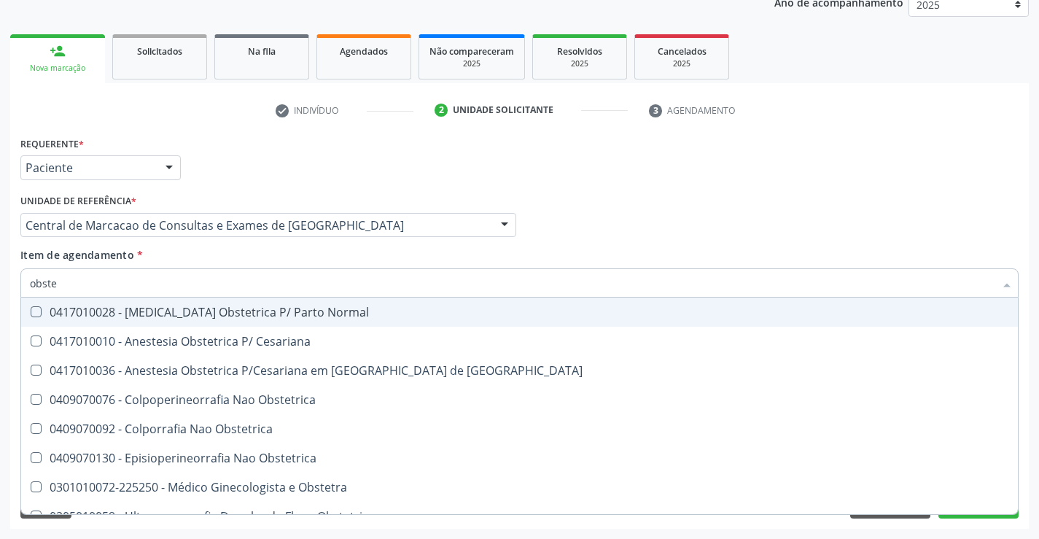
type input "obstet"
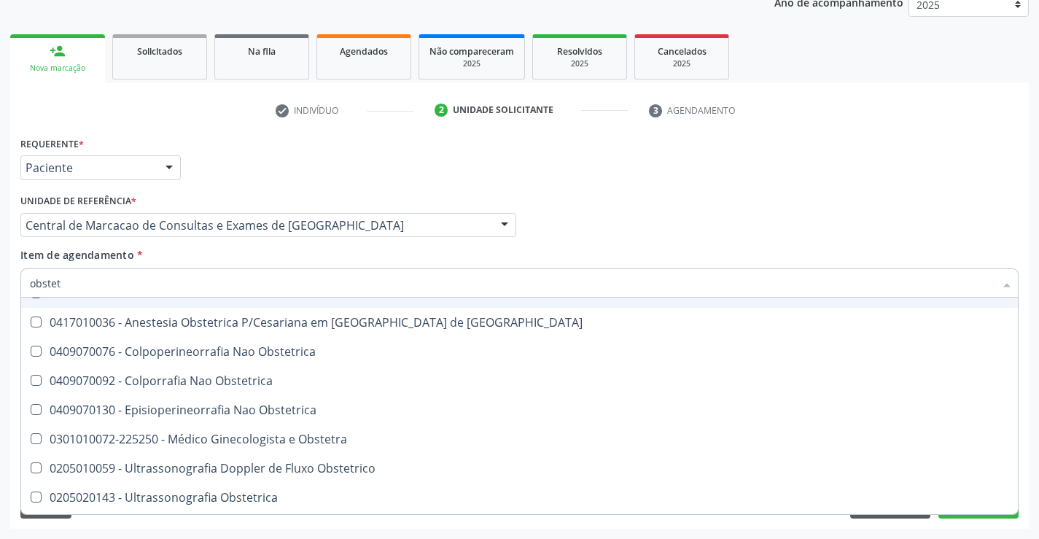
scroll to position [75, 0]
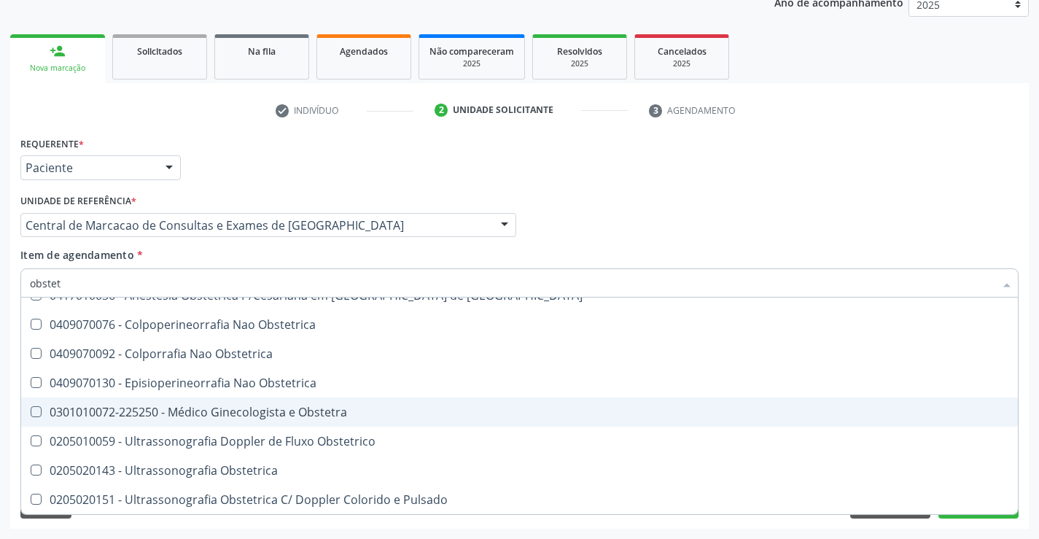
click at [223, 409] on div "0301010072-225250 - Médico Ginecologista e Obstetra" at bounding box center [519, 412] width 979 height 12
checkbox Obstetra "true"
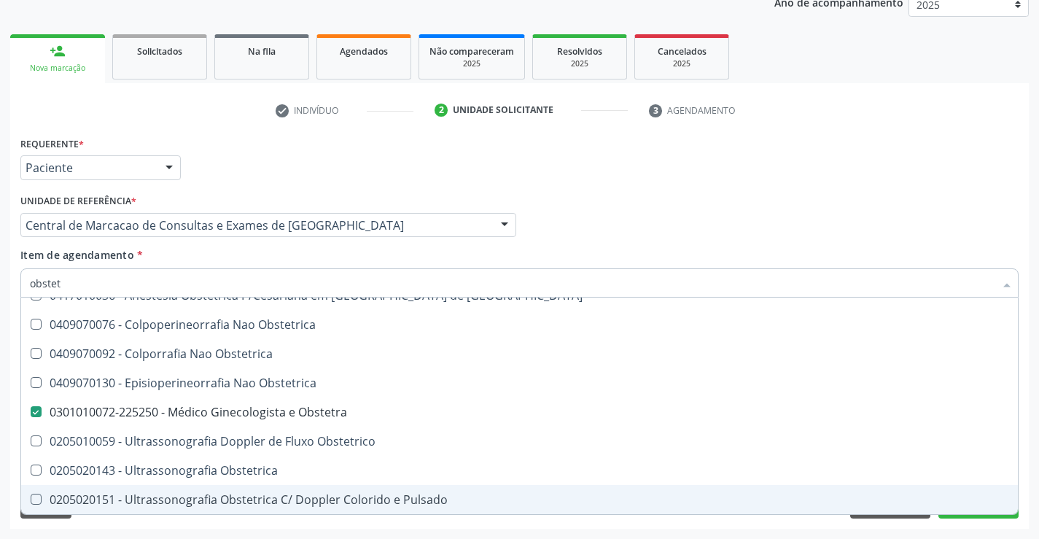
click at [957, 514] on div "Desfazer seleção 0417010028 - [MEDICAL_DATA] Obstetrica P/ Parto Normal 0417010…" at bounding box center [519, 406] width 998 height 217
click at [957, 516] on button "Próximo" at bounding box center [979, 506] width 80 height 25
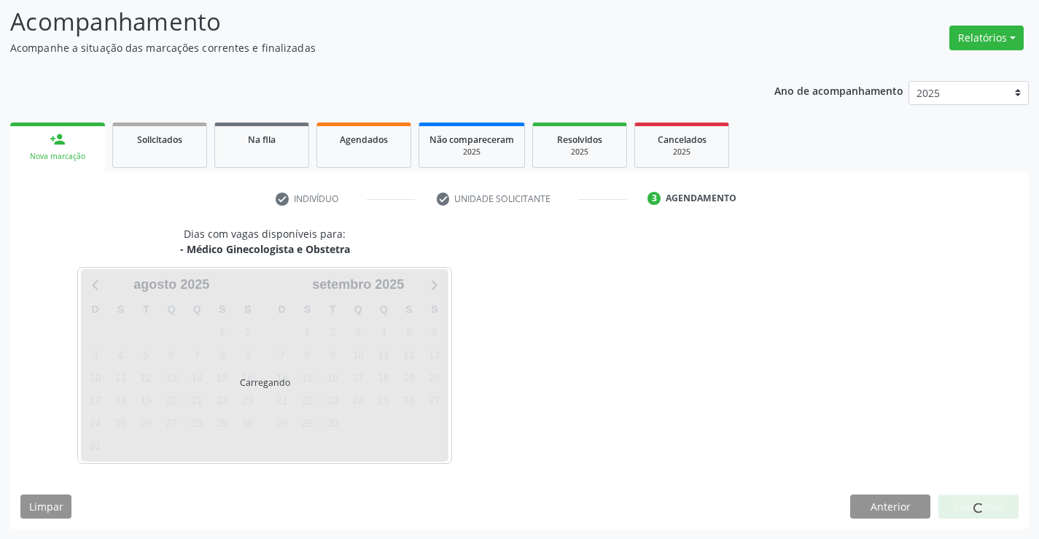
scroll to position [0, 0]
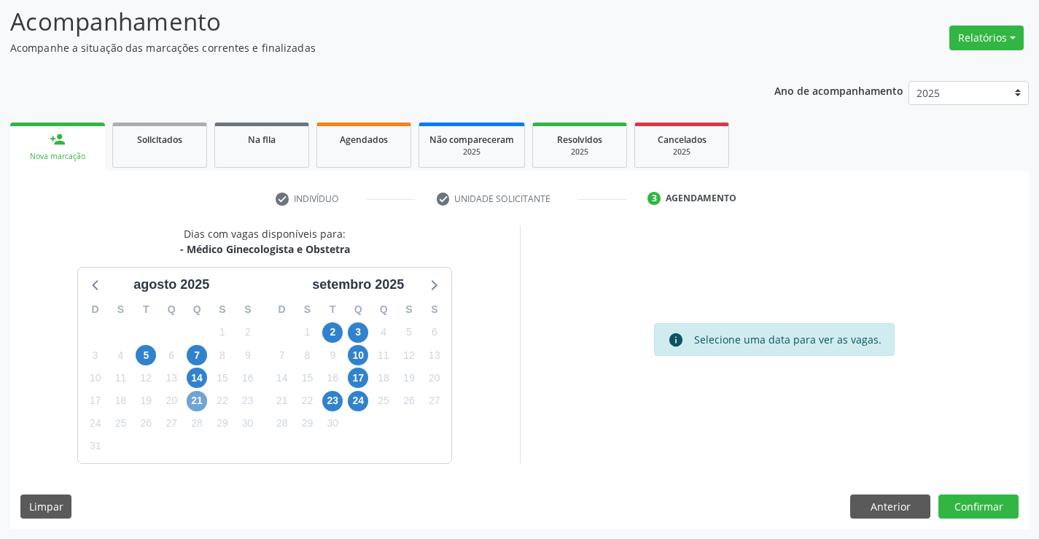
click at [203, 405] on span "21" at bounding box center [197, 401] width 20 height 20
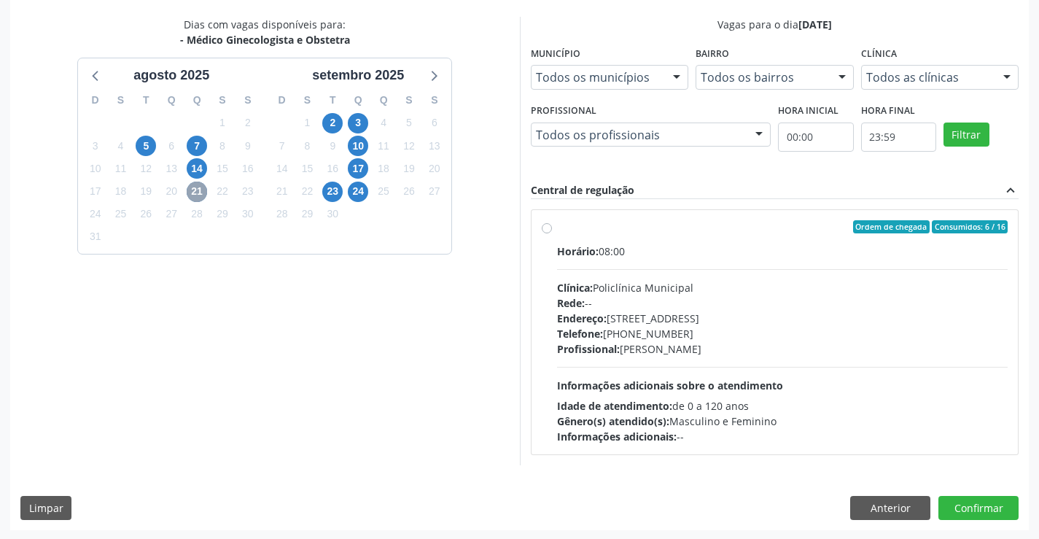
scroll to position [306, 0]
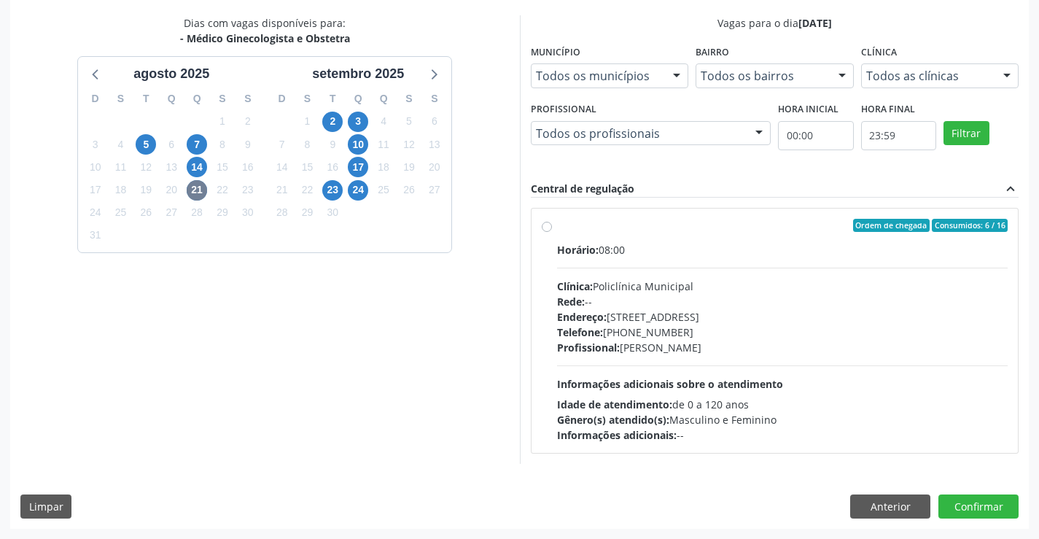
click at [682, 271] on div "Horário: 08:00 Clínica: Policlínica Municipal Rede: -- [GEOGRAPHIC_DATA]: [STRE…" at bounding box center [782, 342] width 451 height 201
click at [552, 232] on input "Ordem de chegada Consumidos: 6 / 16 Horário: 08:00 Clínica: Policlínica Municip…" at bounding box center [547, 225] width 10 height 13
radio input "true"
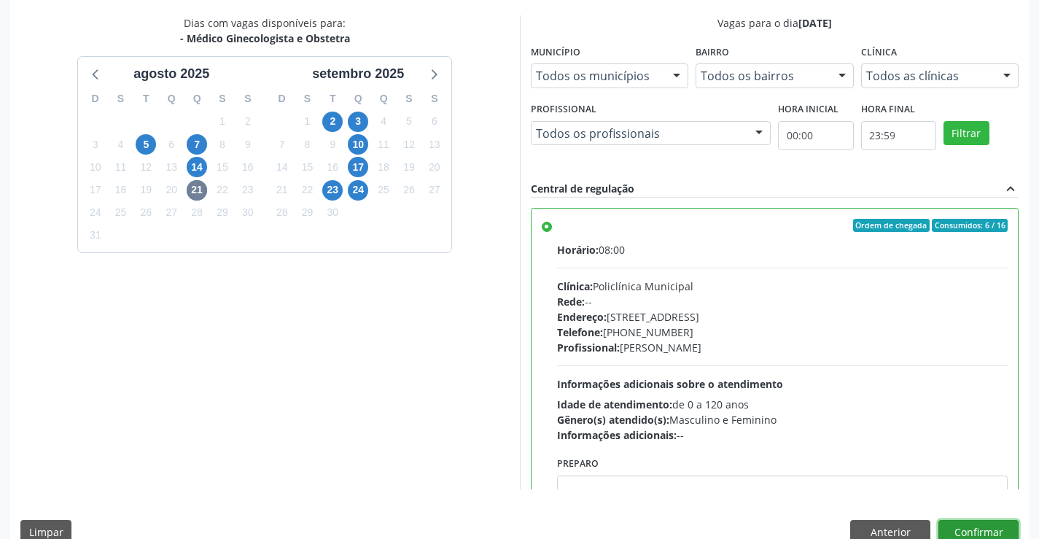
click at [966, 535] on button "Confirmar" at bounding box center [979, 532] width 80 height 25
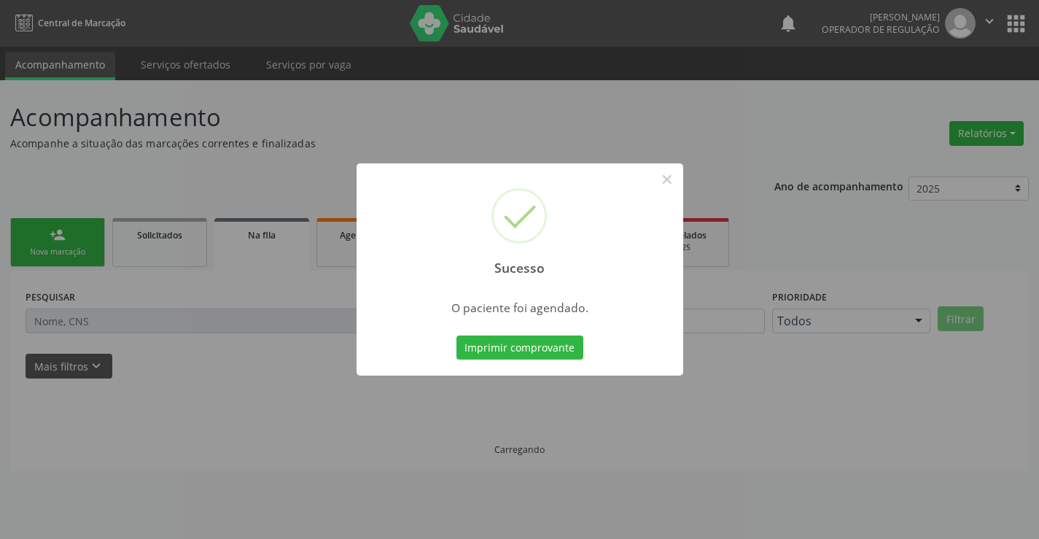
scroll to position [0, 0]
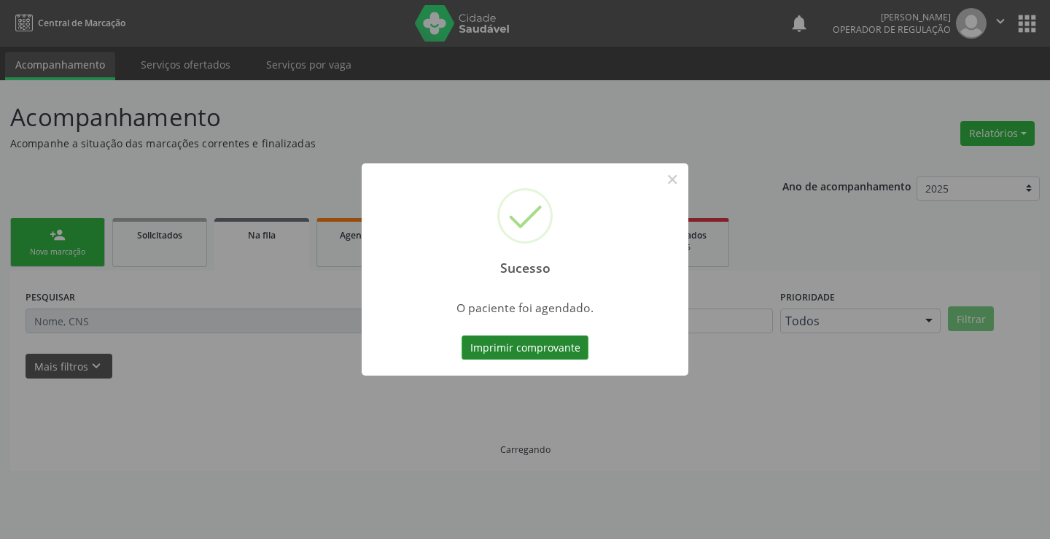
click at [538, 346] on button "Imprimir comprovante" at bounding box center [525, 347] width 127 height 25
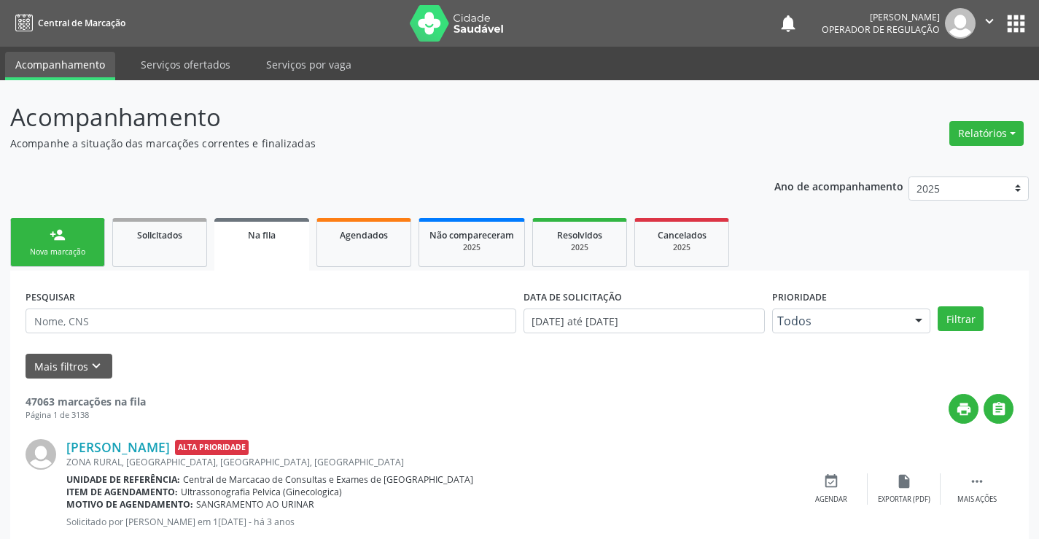
click at [96, 248] on link "person_add Nova marcação" at bounding box center [57, 242] width 95 height 49
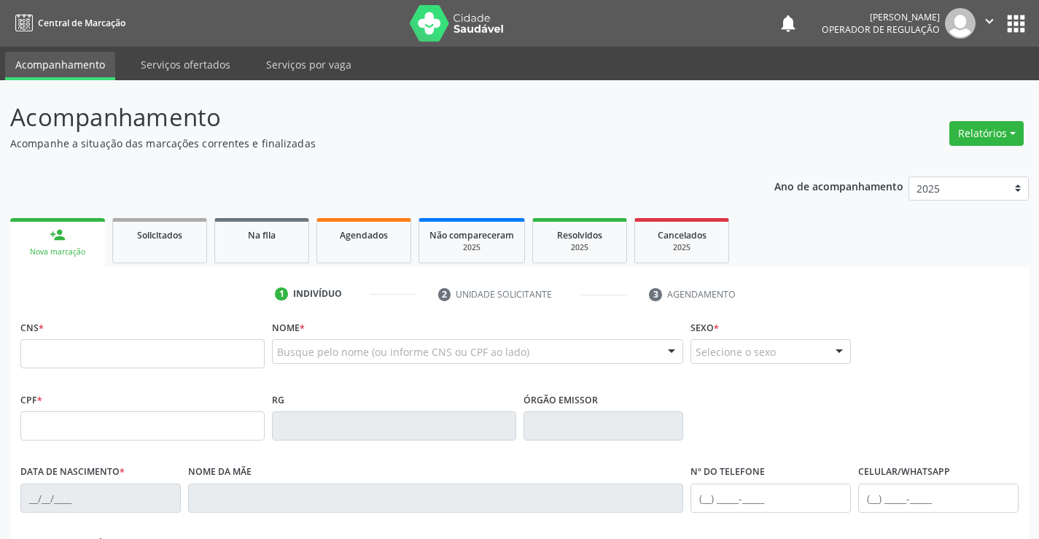
click at [82, 252] on div "Nova marcação" at bounding box center [57, 251] width 74 height 11
click at [101, 351] on input "text" at bounding box center [142, 353] width 244 height 29
type input "704 0033 3342 4964"
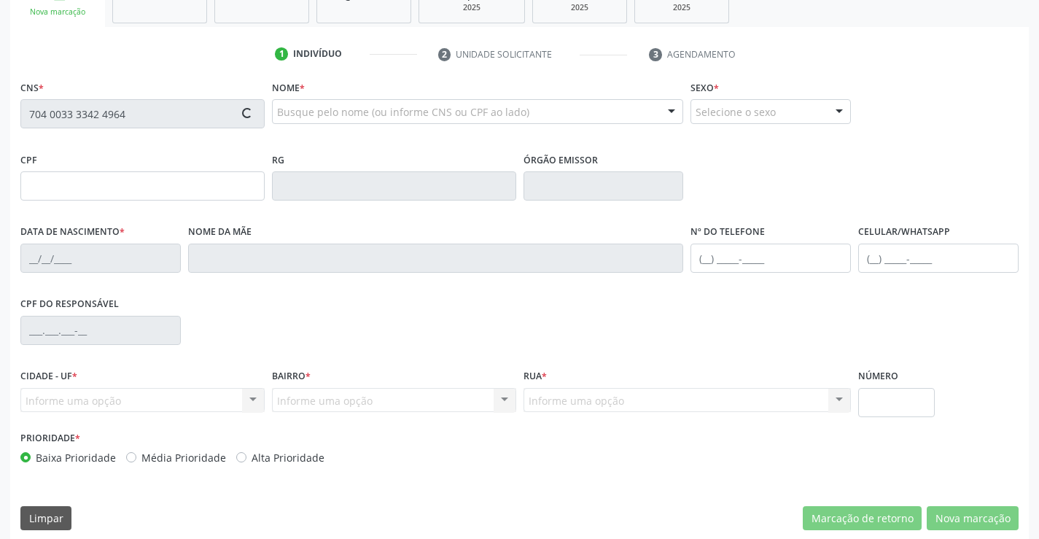
scroll to position [252, 0]
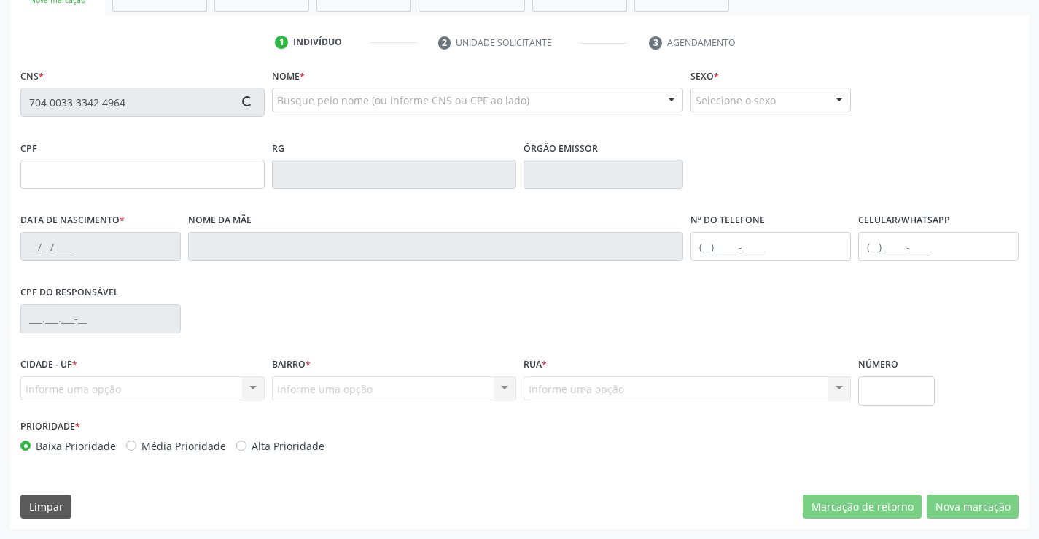
type input "1520545886"
type input "[DATE]"
type input "[PHONE_NUMBER]"
type input "SN"
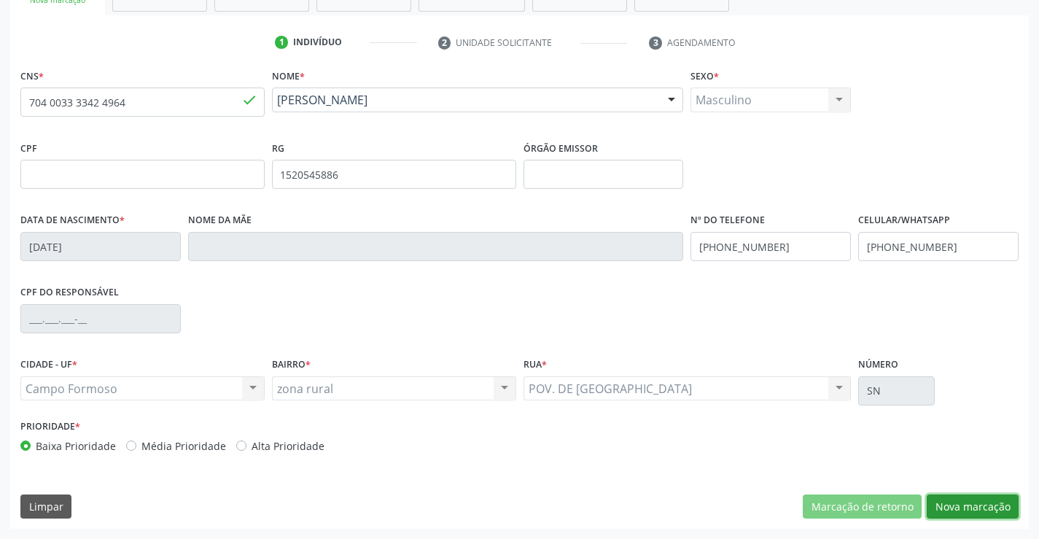
click at [998, 518] on button "Nova marcação" at bounding box center [973, 506] width 92 height 25
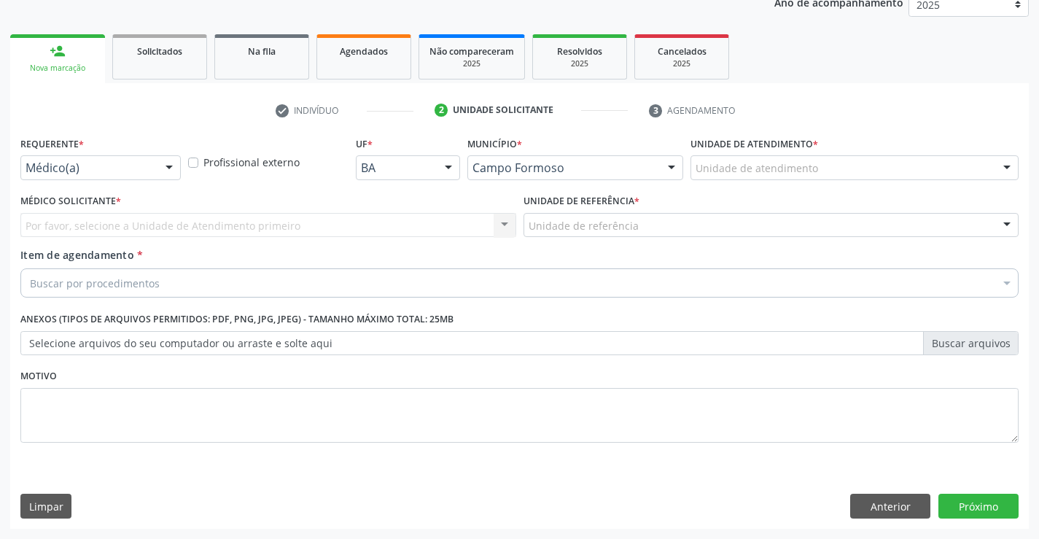
scroll to position [184, 0]
click at [169, 159] on div at bounding box center [169, 168] width 22 height 25
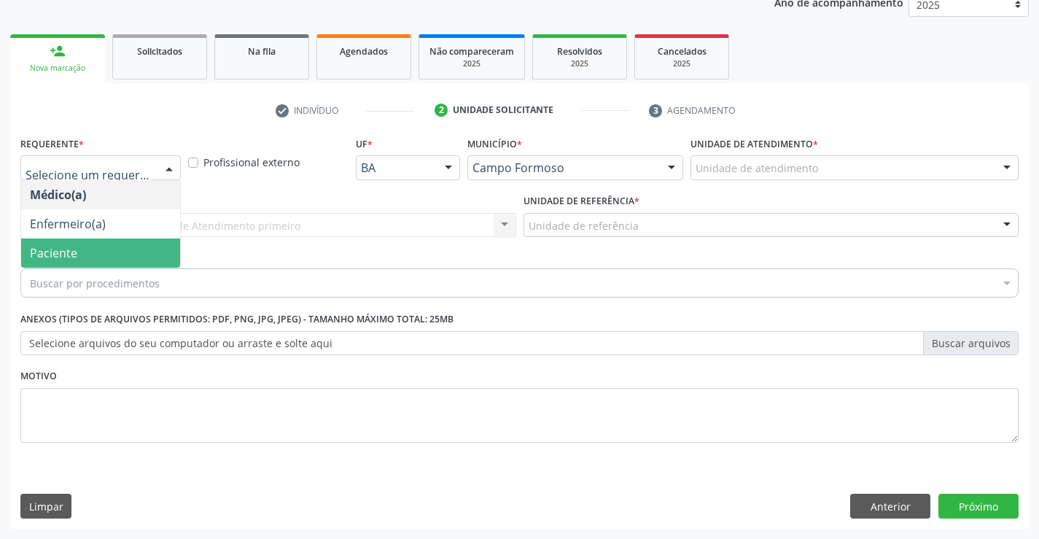
click at [110, 250] on span "Paciente" at bounding box center [100, 252] width 159 height 29
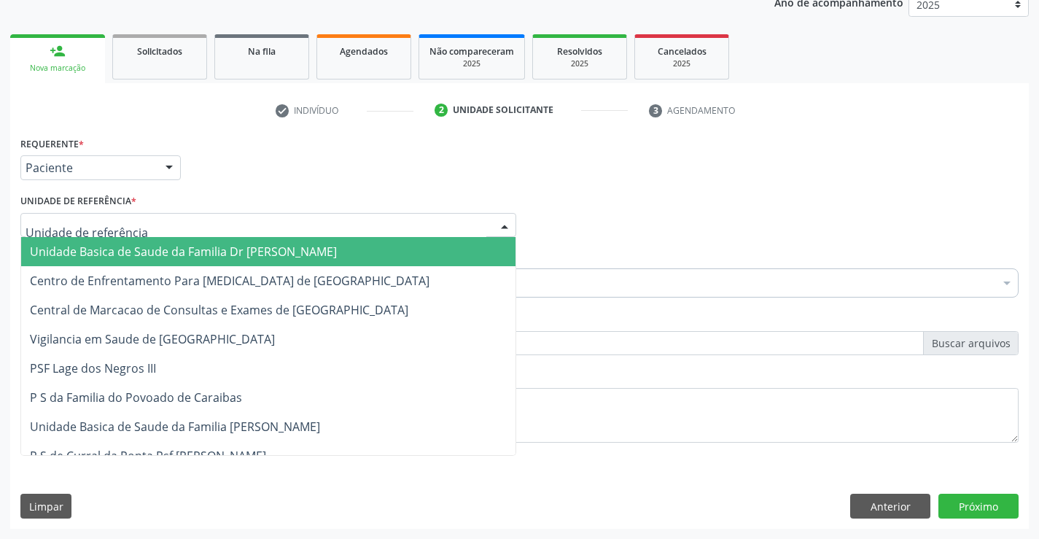
click at [230, 225] on div at bounding box center [268, 225] width 496 height 25
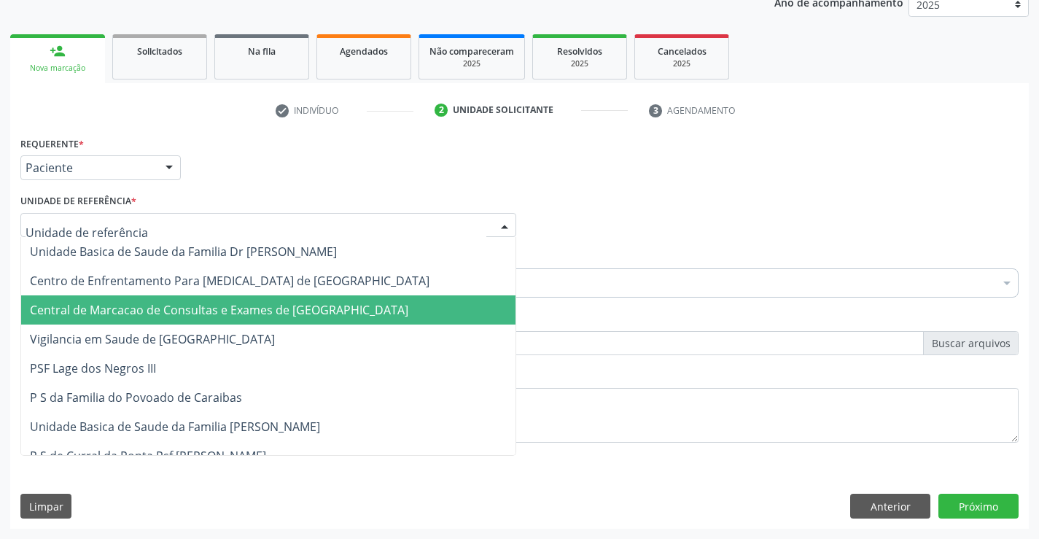
click at [224, 304] on span "Central de Marcacao de Consultas e Exames de [GEOGRAPHIC_DATA]" at bounding box center [219, 310] width 378 height 16
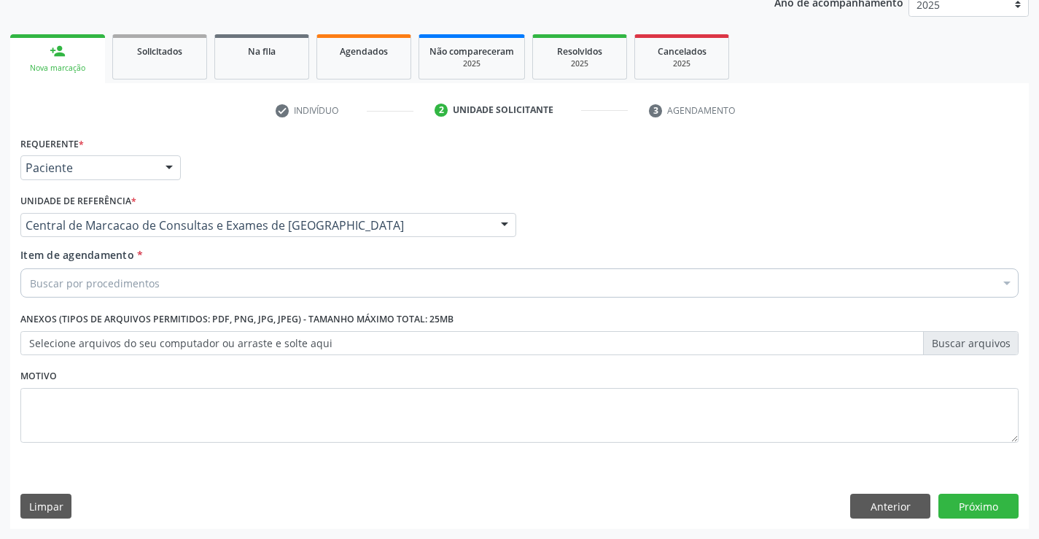
click at [275, 274] on div "Buscar por procedimentos" at bounding box center [519, 282] width 998 height 29
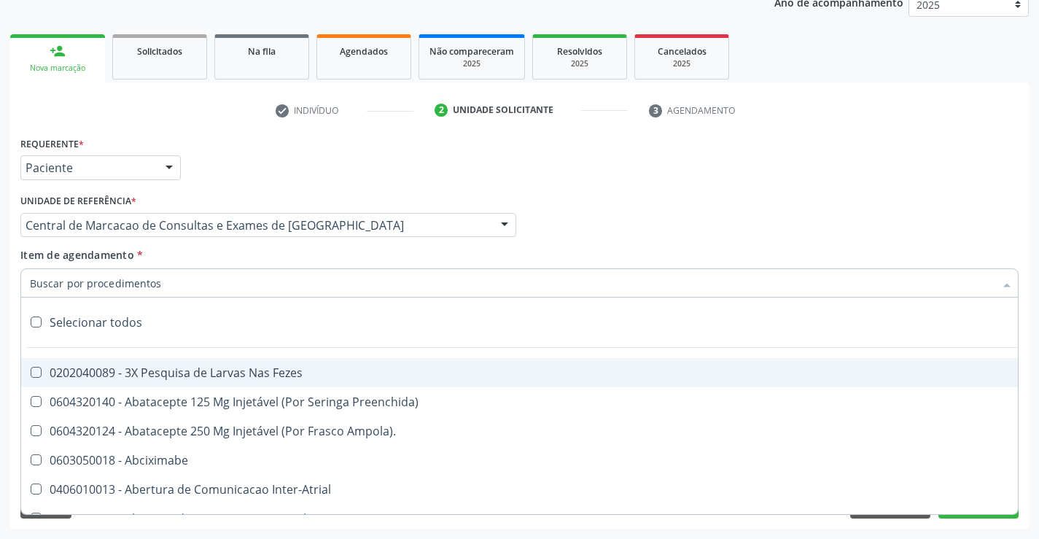
type input "p"
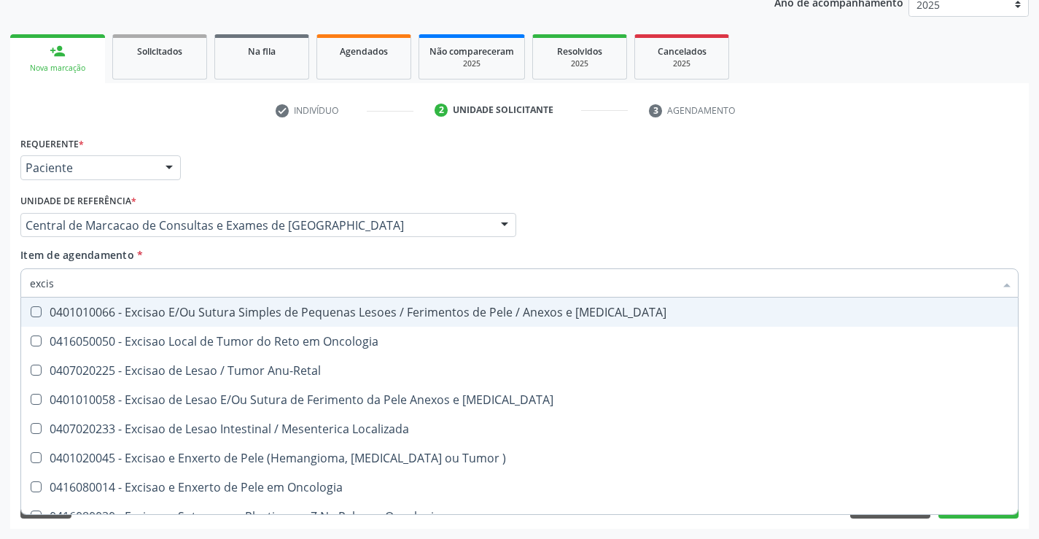
type input "excisa"
click at [279, 312] on div "0401010066 - Excisao E/Ou Sutura Simples de Pequenas Lesoes / Ferimentos de Pel…" at bounding box center [519, 312] width 979 height 12
checkbox Mucosa "true"
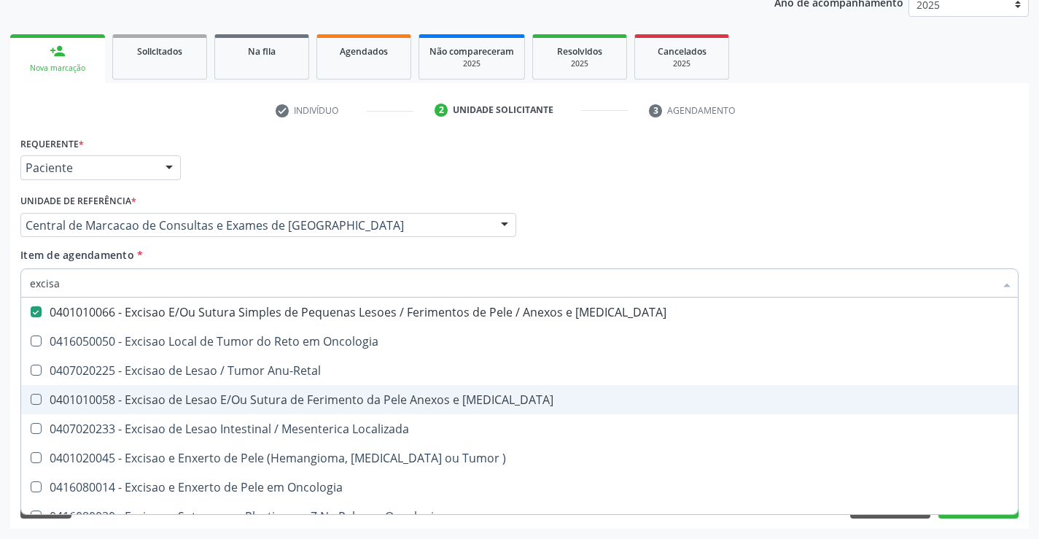
click at [993, 524] on div "Requerente * Paciente Médico(a) Enfermeiro(a) Paciente Nenhum resultado encontr…" at bounding box center [519, 331] width 1019 height 396
checkbox Oncologia "true"
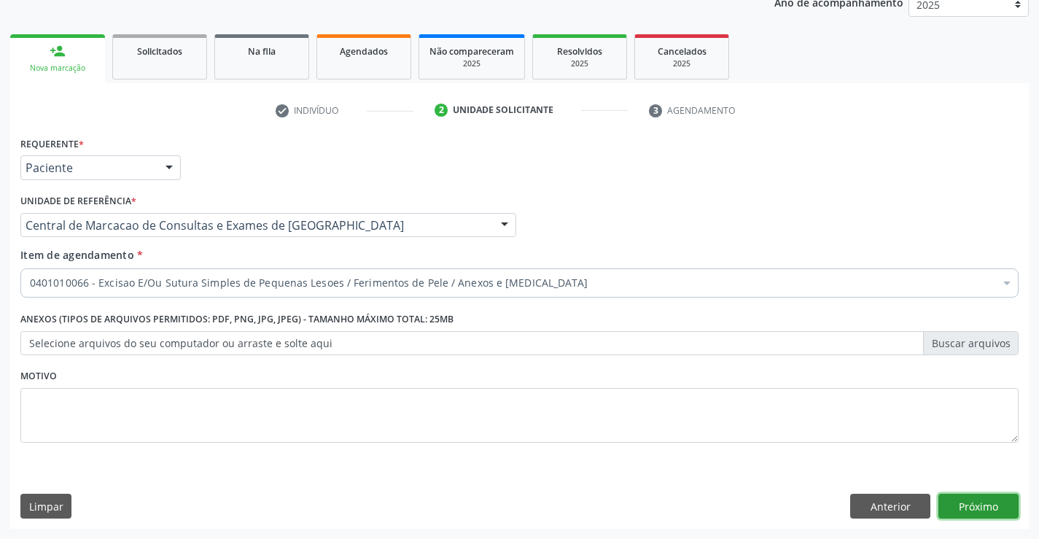
click at [998, 515] on button "Próximo" at bounding box center [979, 506] width 80 height 25
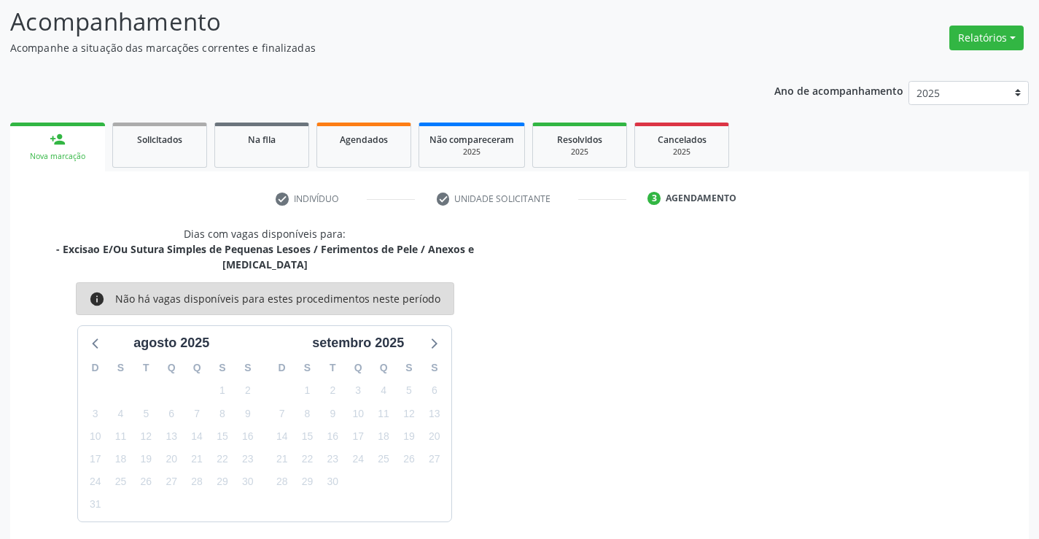
scroll to position [139, 0]
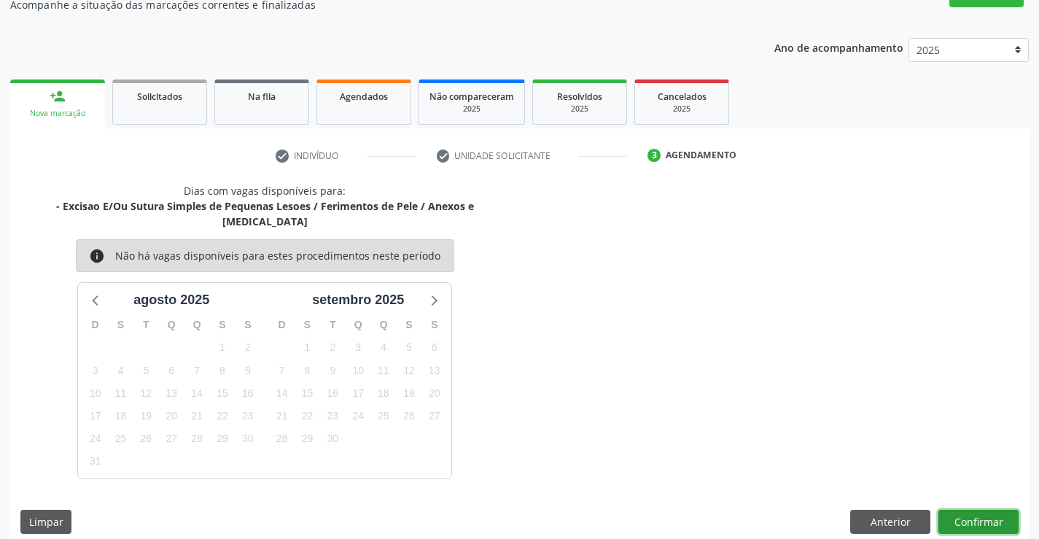
click at [991, 510] on button "Confirmar" at bounding box center [979, 522] width 80 height 25
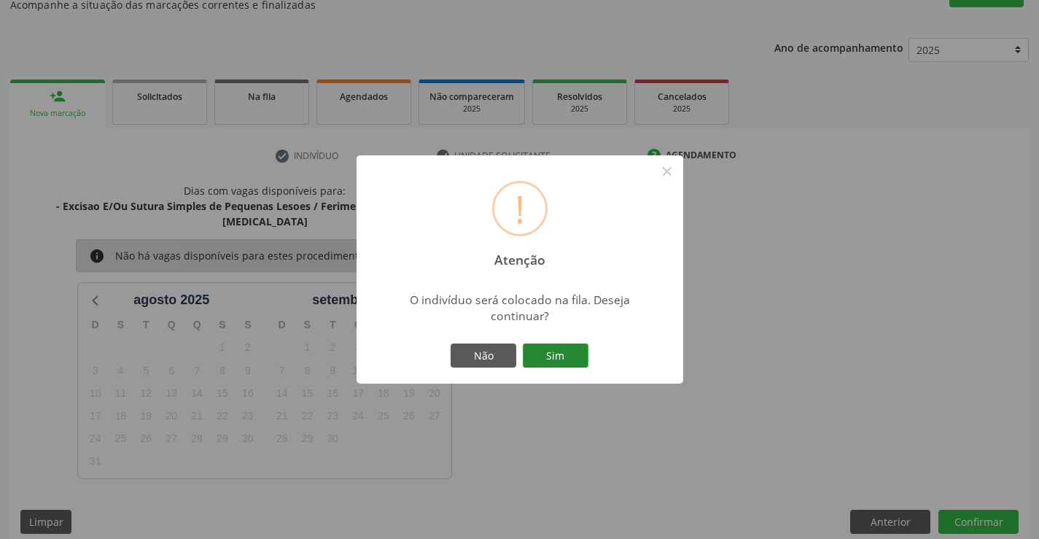
click at [568, 351] on button "Sim" at bounding box center [556, 355] width 66 height 25
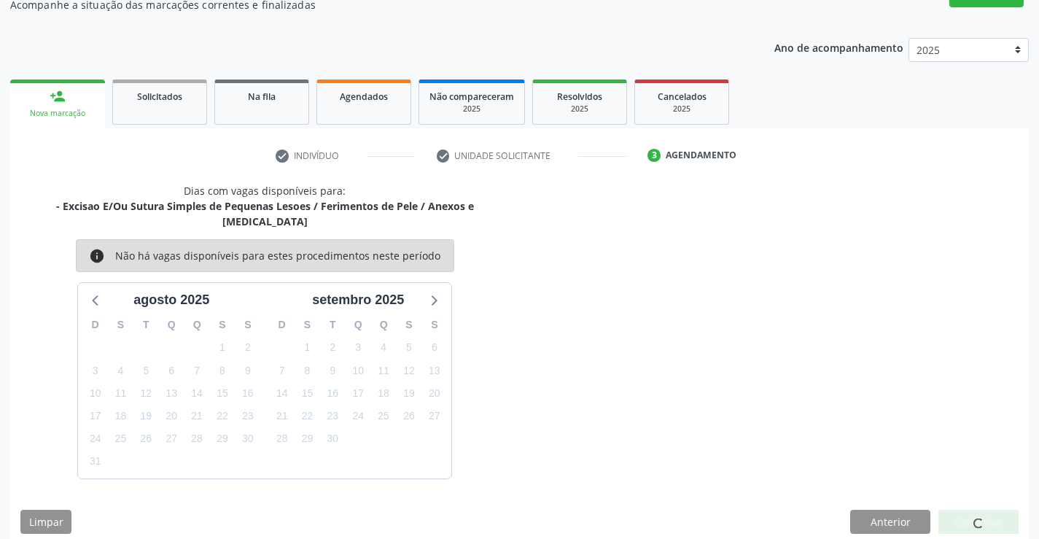
scroll to position [0, 0]
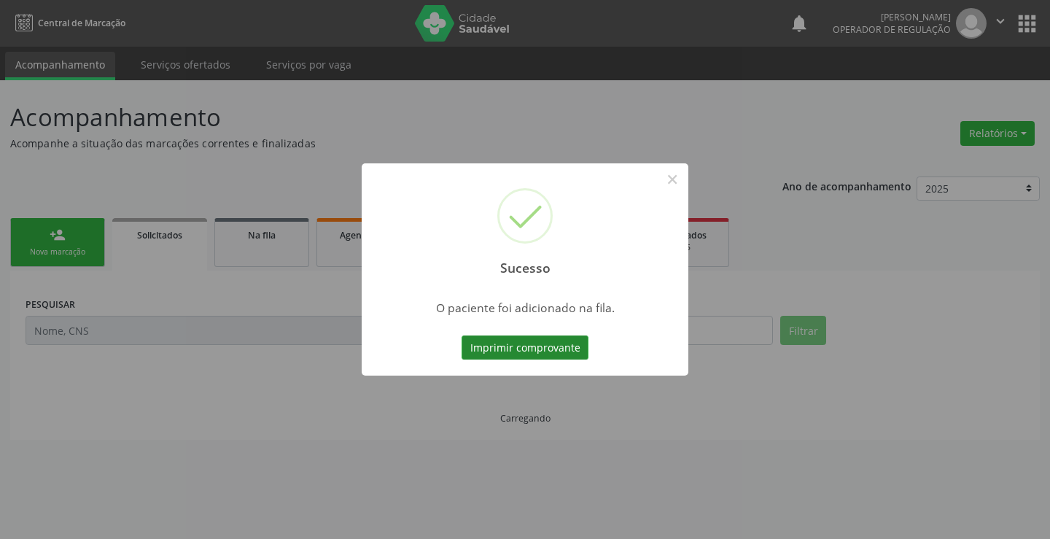
click at [587, 350] on button "Imprimir comprovante" at bounding box center [525, 347] width 127 height 25
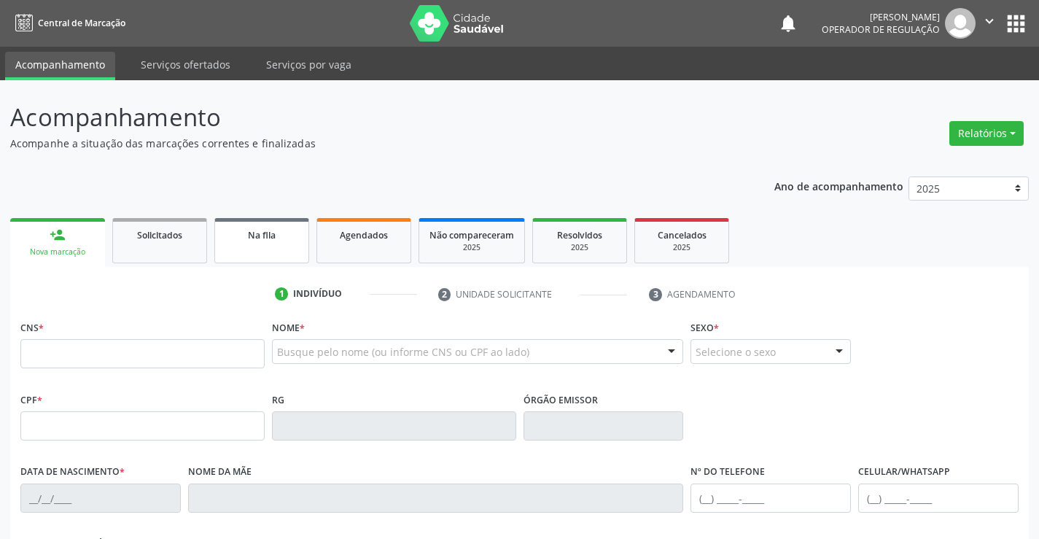
drag, startPoint x: 279, startPoint y: 255, endPoint x: 271, endPoint y: 257, distance: 8.3
click at [278, 255] on link "Na fila" at bounding box center [261, 240] width 95 height 45
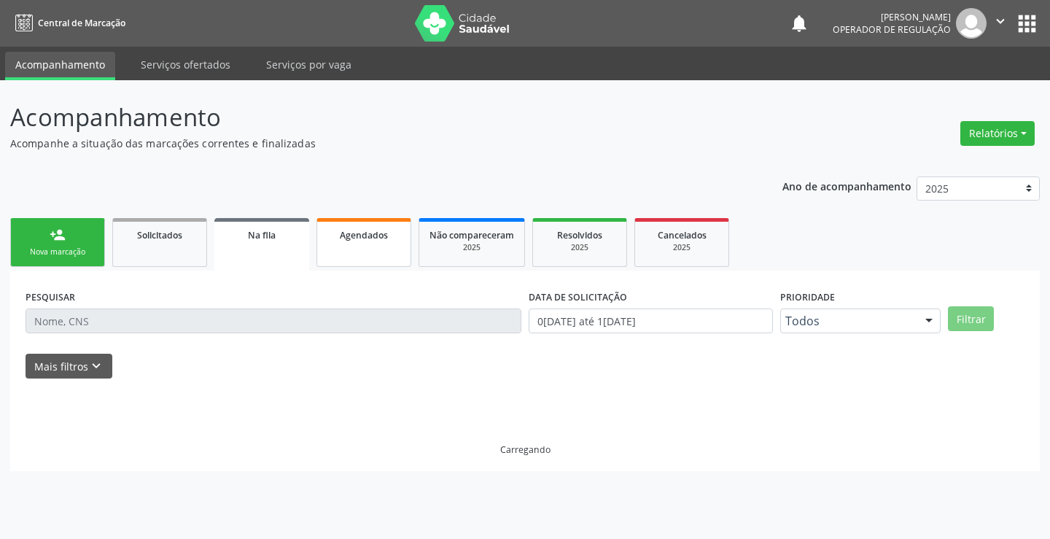
click at [336, 238] on div "Agendados" at bounding box center [363, 234] width 73 height 15
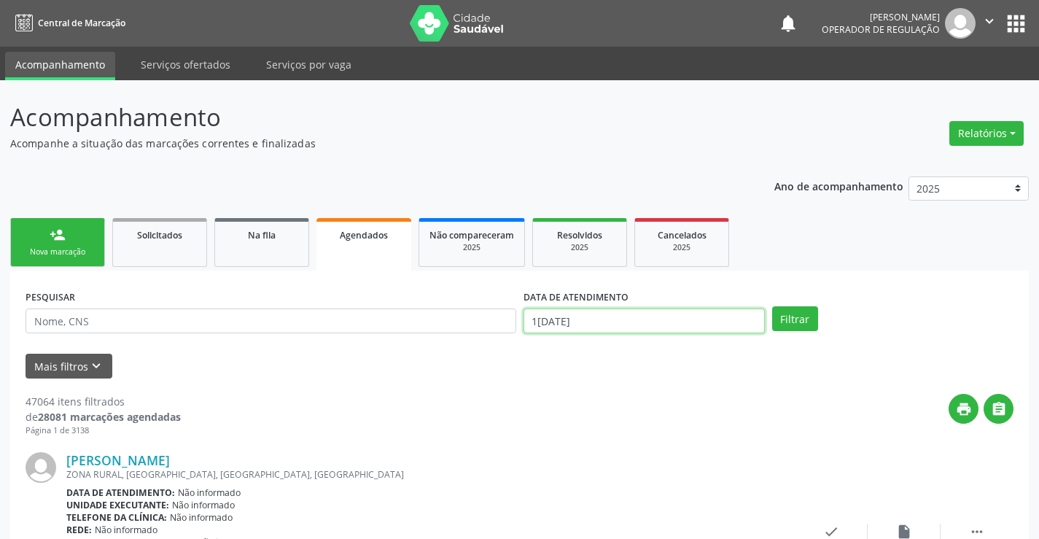
click at [653, 312] on input "19/08/2025" at bounding box center [644, 320] width 241 height 25
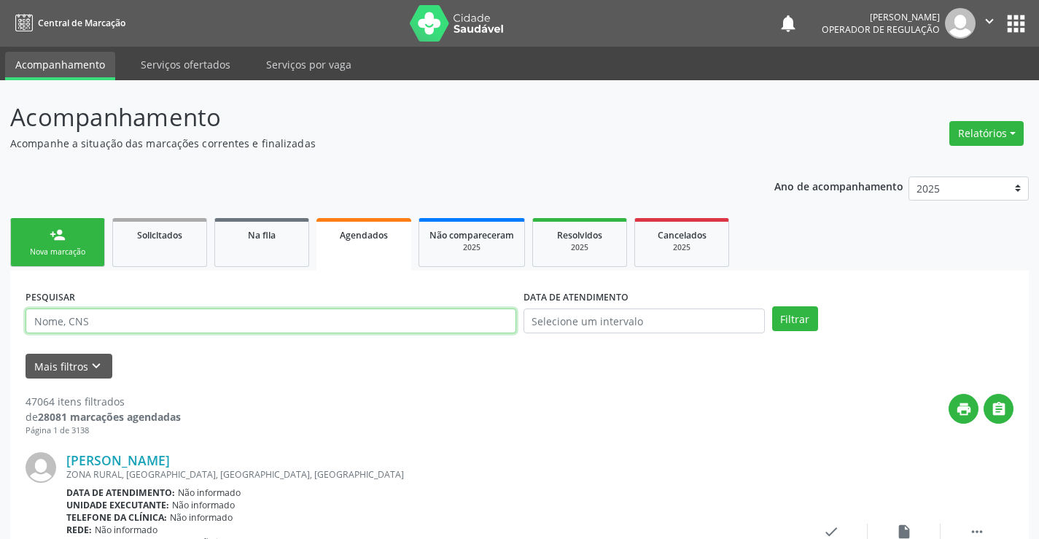
click at [470, 322] on input "text" at bounding box center [271, 320] width 491 height 25
paste input "708 5093 5532 6373"
type input "708 5093 5532 6373"
click at [786, 318] on button "Filtrar" at bounding box center [795, 318] width 46 height 25
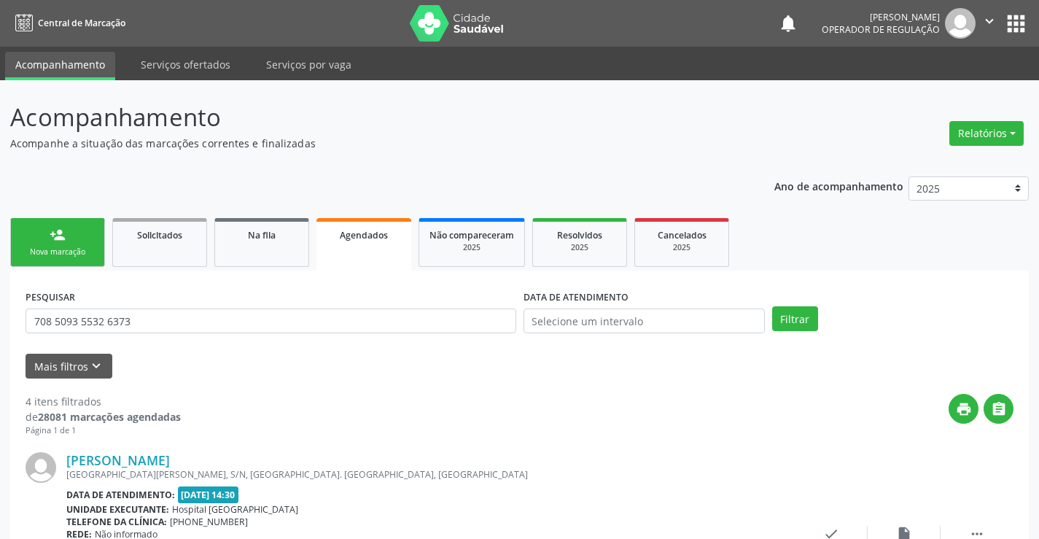
click at [41, 233] on link "person_add Nova marcação" at bounding box center [57, 242] width 95 height 49
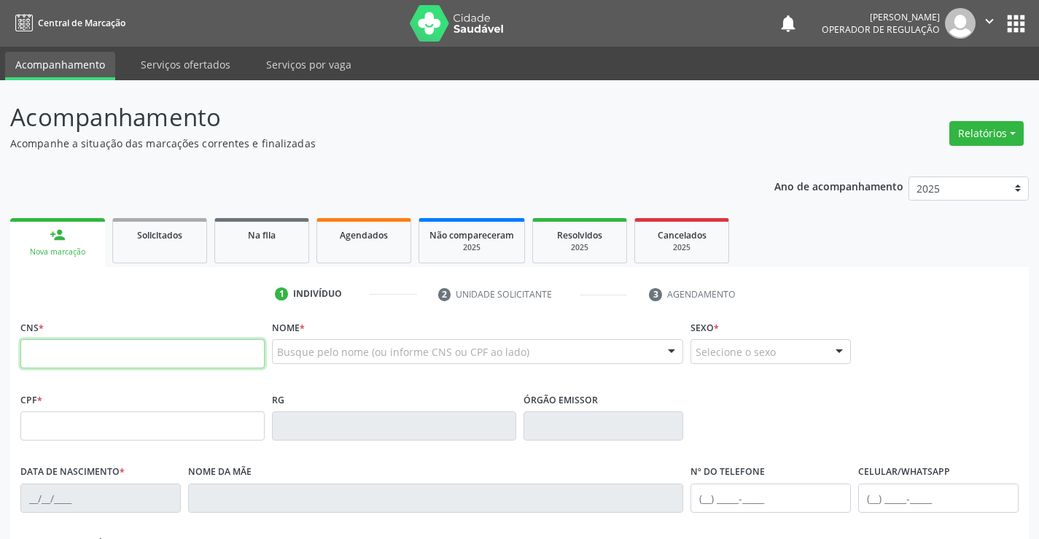
click at [90, 365] on input "text" at bounding box center [142, 353] width 244 height 29
click at [990, 20] on icon "" at bounding box center [990, 21] width 16 height 16
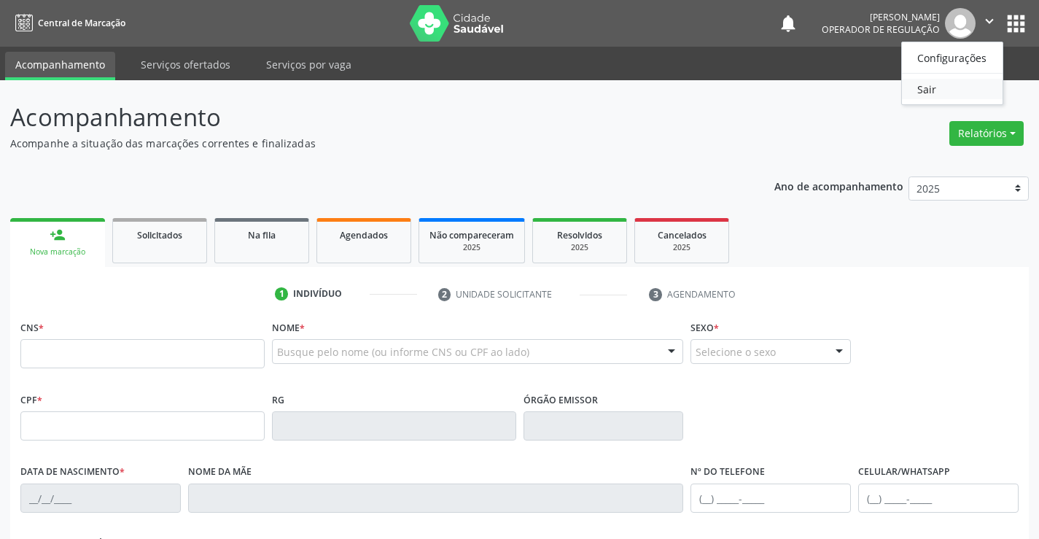
click at [914, 97] on link "Sair" at bounding box center [952, 89] width 101 height 20
